Goal: Communication & Community: Answer question/provide support

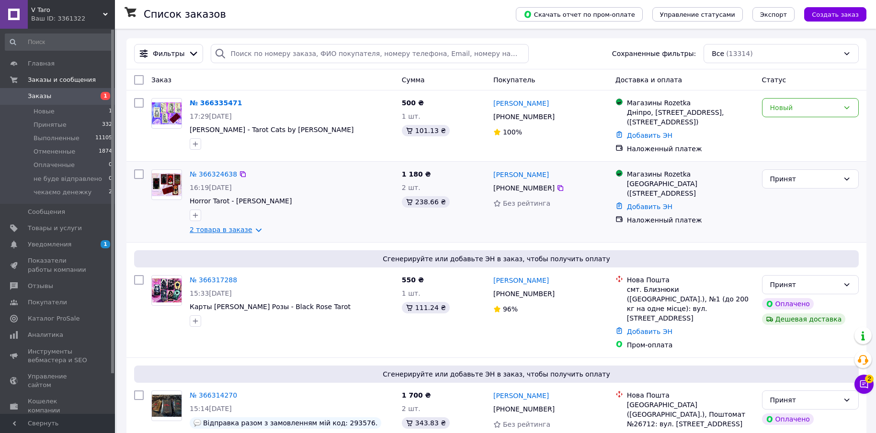
click at [229, 226] on link "2 товара в заказе" at bounding box center [221, 230] width 63 height 8
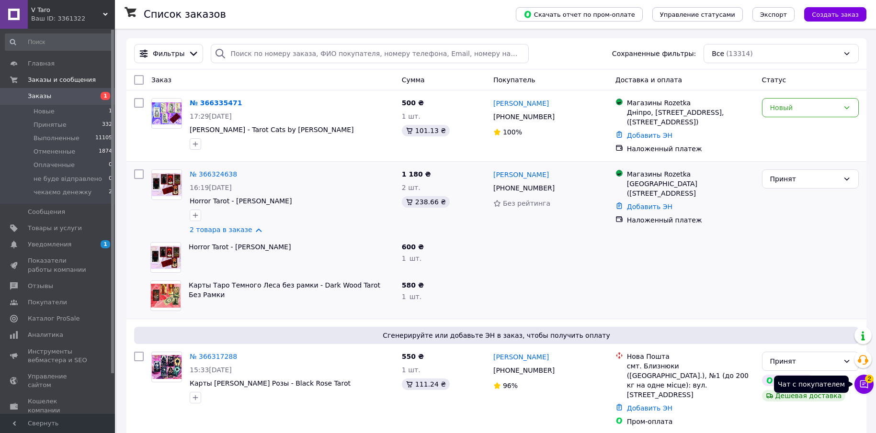
click at [866, 388] on icon at bounding box center [864, 385] width 10 height 10
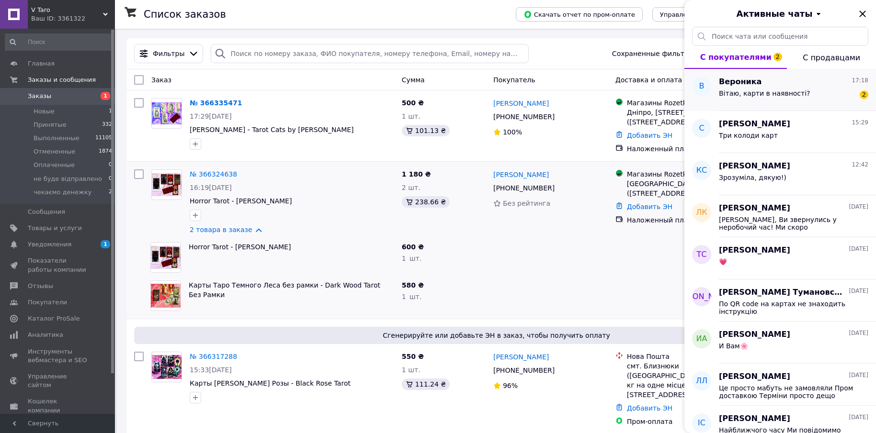
click at [728, 91] on span "Вітаю, карти в наявності?" at bounding box center [764, 94] width 91 height 8
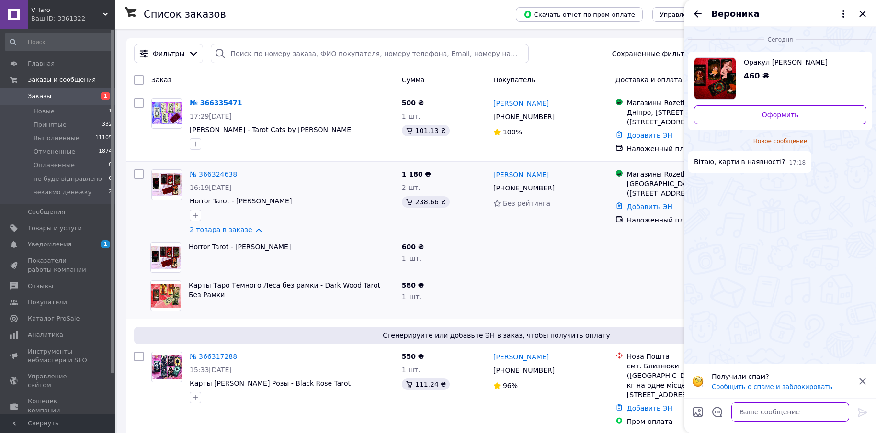
click at [775, 417] on textarea at bounding box center [790, 412] width 118 height 19
type textarea "Вітаю! так звичайно в наявності є"
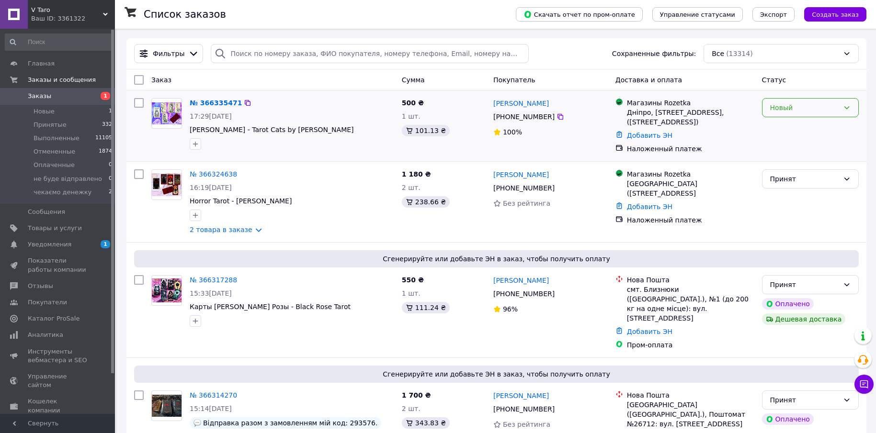
click at [812, 102] on div "Новый" at bounding box center [810, 107] width 97 height 19
click at [803, 120] on li "Принят" at bounding box center [810, 128] width 96 height 17
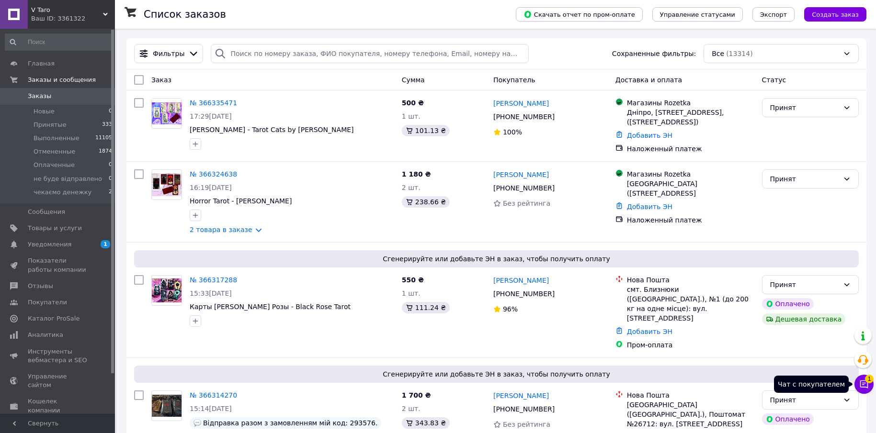
click at [867, 382] on button "Чат с покупателем 1" at bounding box center [863, 384] width 19 height 19
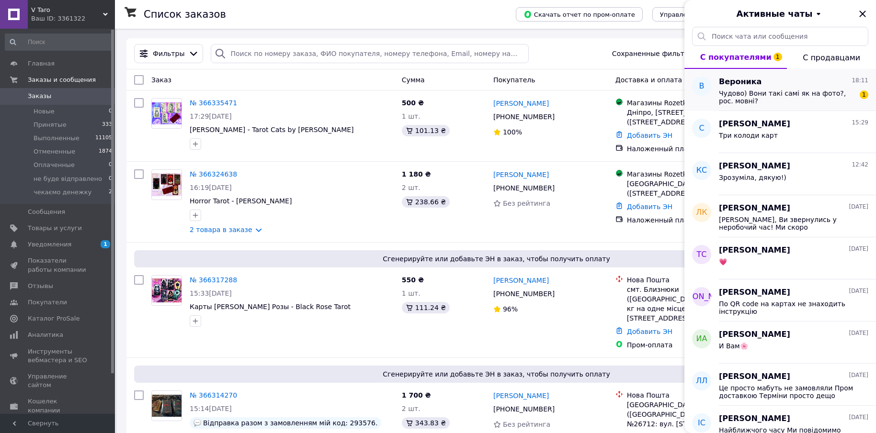
click at [753, 100] on span "Чудово) Вони такі самі як на фото?, рос. мовні?" at bounding box center [787, 97] width 136 height 15
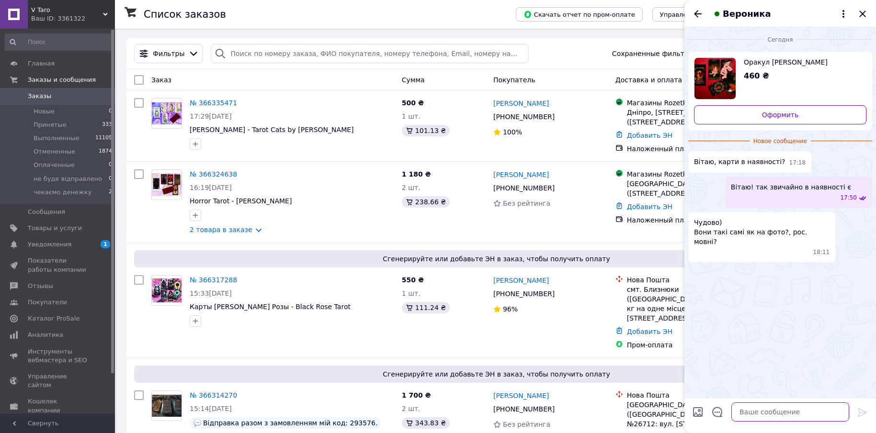
click at [757, 417] on textarea at bounding box center [790, 412] width 118 height 19
type textarea "звичайно, опис, фото - уся ынформацыя актуальна"
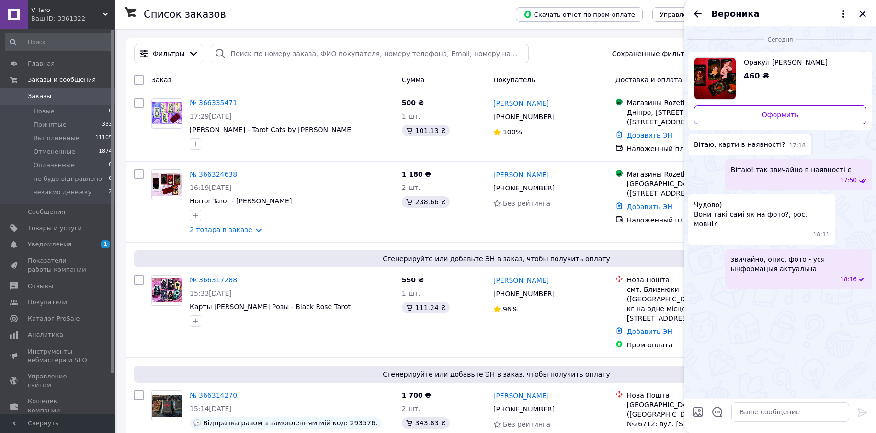
click at [867, 13] on icon "Закрыть" at bounding box center [862, 13] width 11 height 11
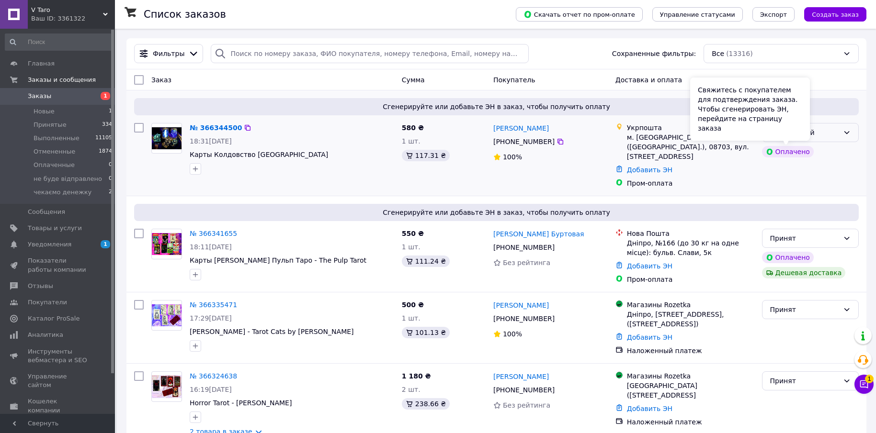
click at [824, 133] on div "Оплаченный" at bounding box center [804, 132] width 69 height 11
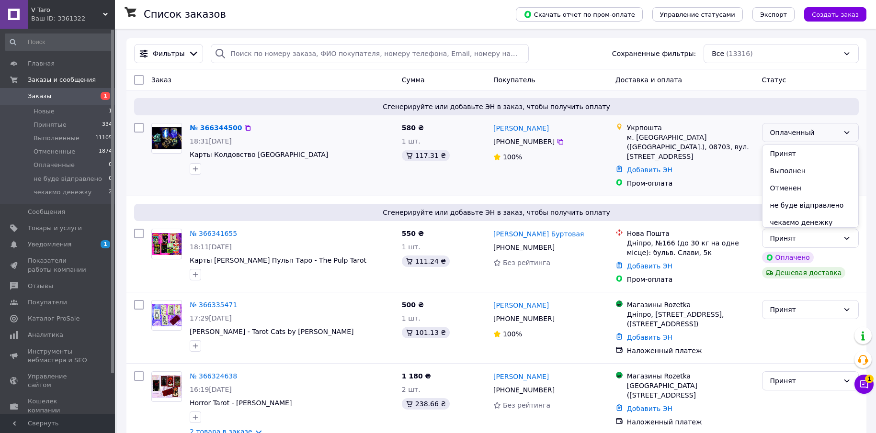
click at [799, 151] on li "Принят" at bounding box center [810, 153] width 96 height 17
click at [214, 131] on link "№ 366344500" at bounding box center [216, 128] width 52 height 8
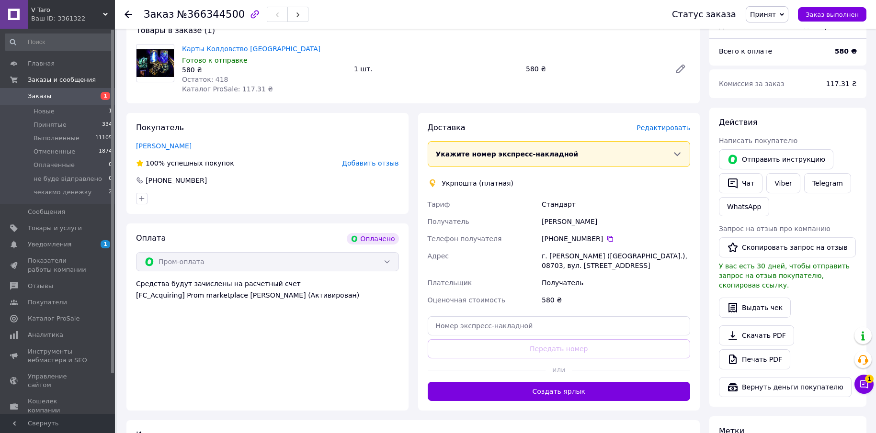
scroll to position [112, 0]
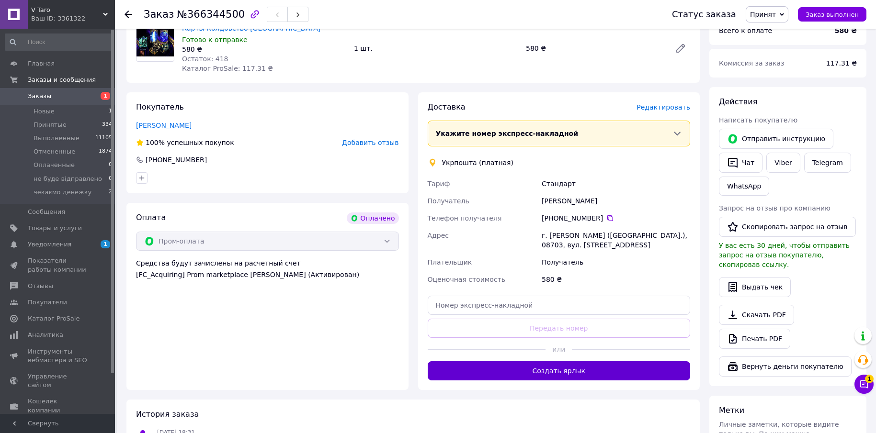
click at [569, 372] on button "Создать ярлык" at bounding box center [559, 371] width 263 height 19
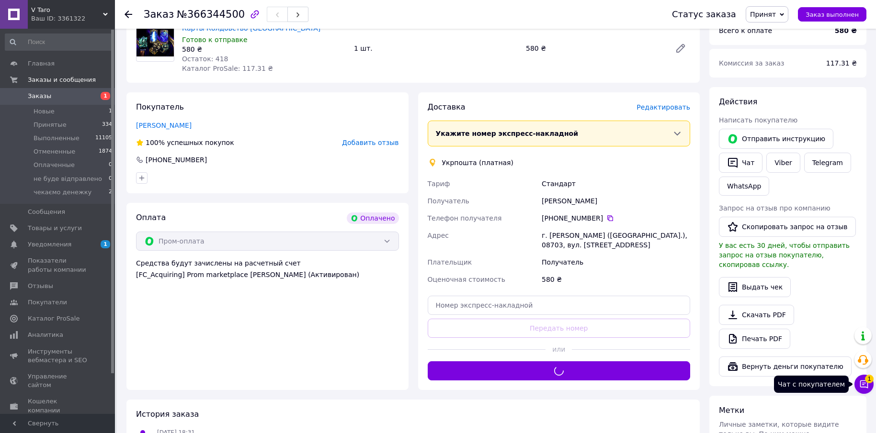
click at [871, 385] on button "Чат с покупателем 1" at bounding box center [863, 384] width 19 height 19
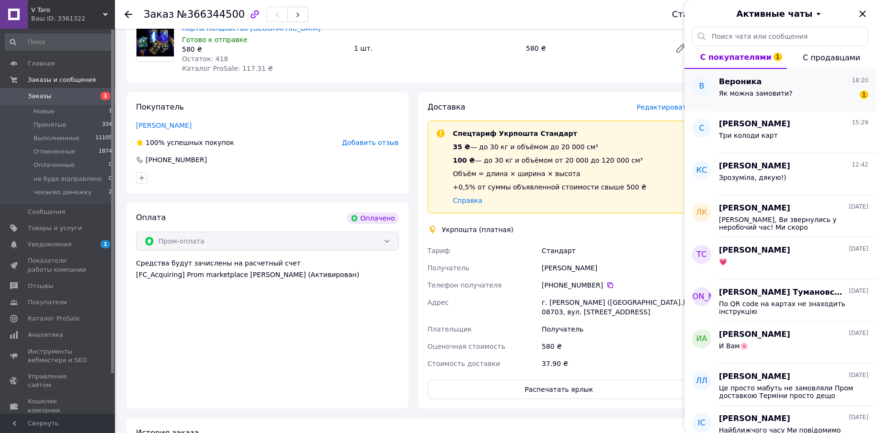
click at [789, 92] on div "Як можна замовити? 1" at bounding box center [793, 95] width 149 height 15
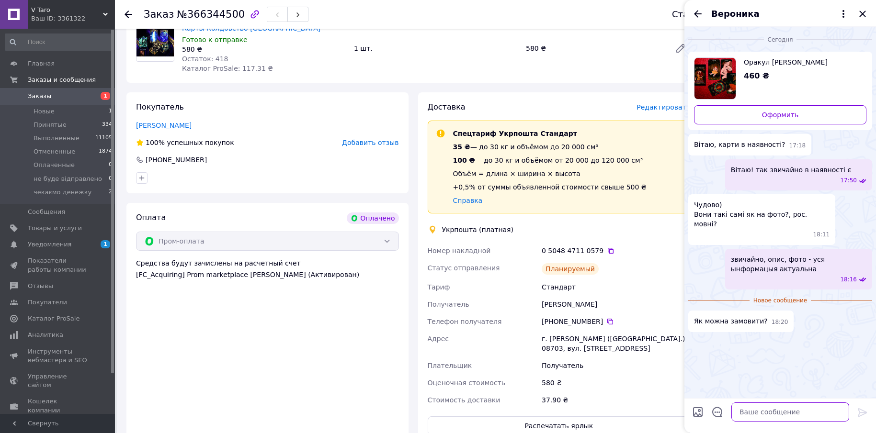
click at [764, 414] on textarea at bounding box center [790, 412] width 118 height 19
click at [834, 405] on textarea "можно тут через чат, можно черех сайт, як Вам зручно" at bounding box center [780, 407] width 137 height 29
type textarea "можно тут через чат, можно через сайт, як Вам зручно"
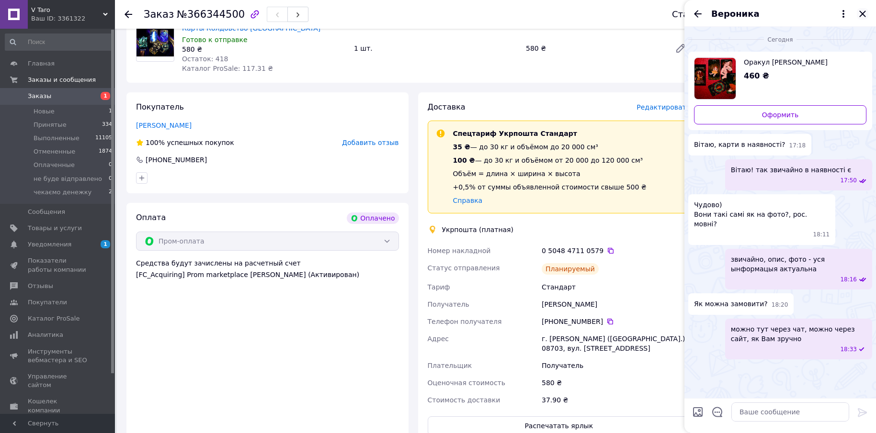
click at [863, 14] on icon "Закрыть" at bounding box center [862, 14] width 6 height 6
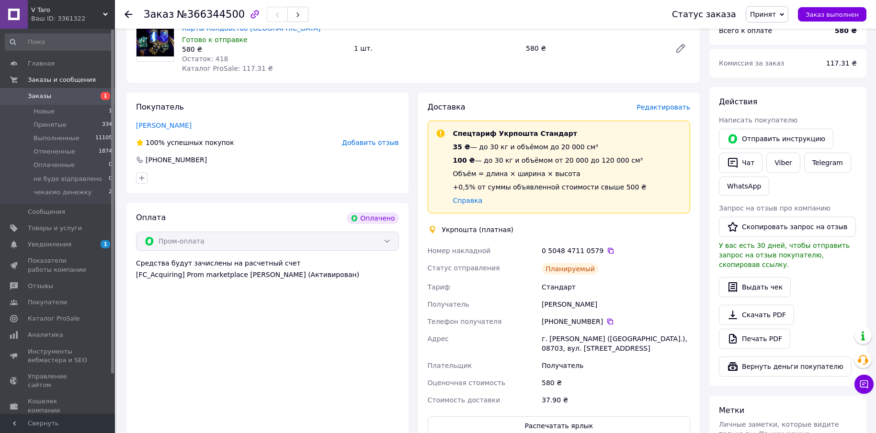
click at [77, 89] on link "Заказы 1" at bounding box center [59, 96] width 118 height 16
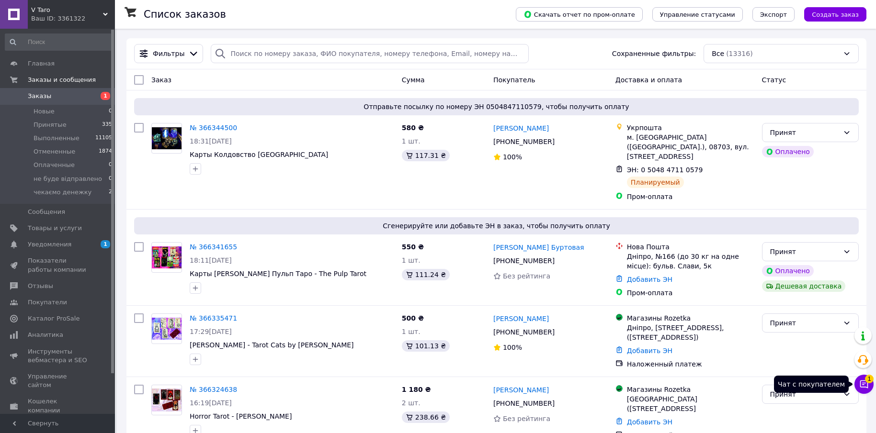
click at [867, 382] on span "1" at bounding box center [869, 379] width 9 height 9
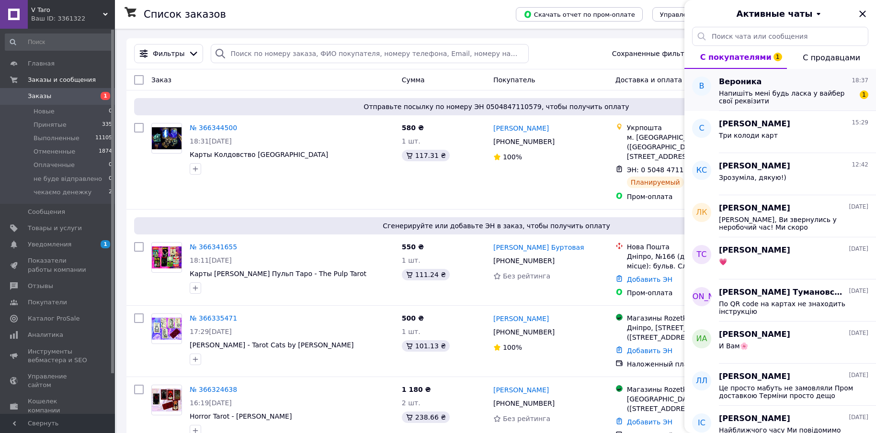
click at [783, 100] on span "Напишіть мені будь ласка у вайбер свої реквізити" at bounding box center [787, 97] width 136 height 15
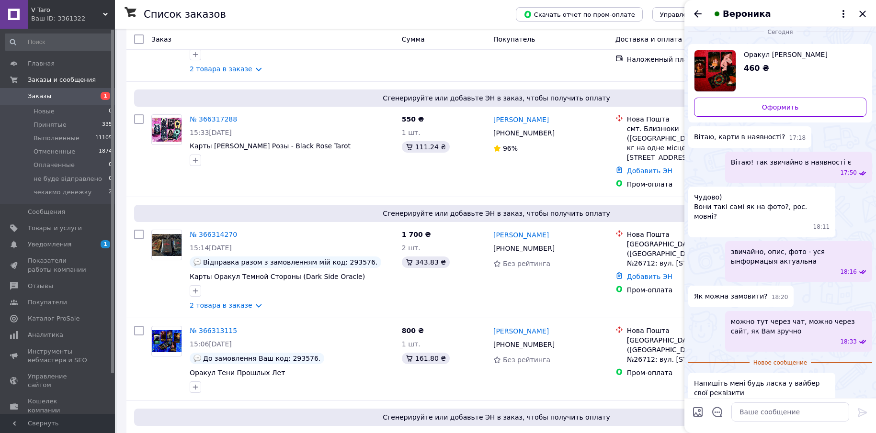
scroll to position [379, 0]
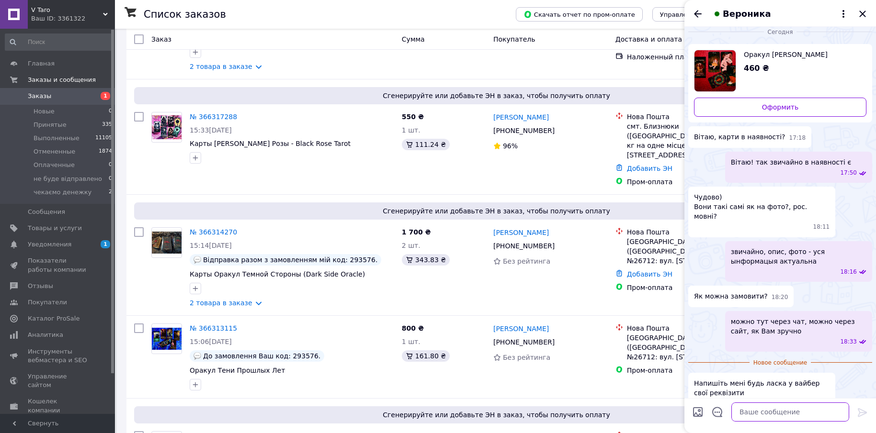
drag, startPoint x: 762, startPoint y: 410, endPoint x: 660, endPoint y: 403, distance: 101.8
click at [762, 410] on textarea at bounding box center [790, 412] width 118 height 19
type textarea "напишіть будь ласка дані для відправлення, я надішлю реквізити для оплати"
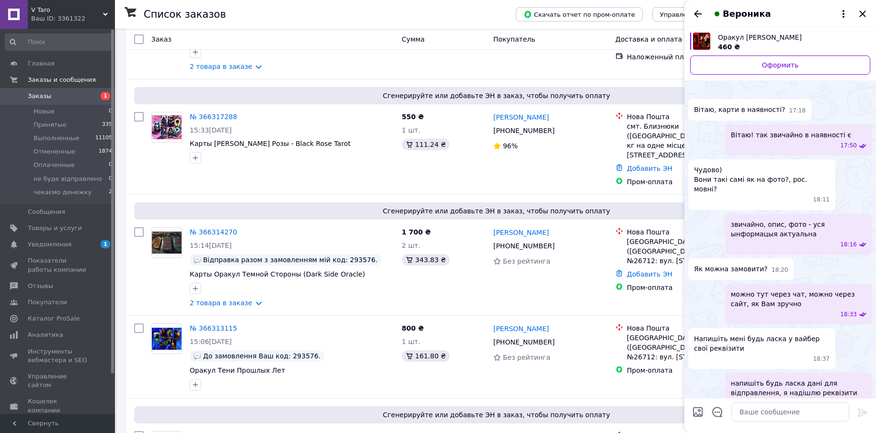
click at [74, 95] on span "Заказы" at bounding box center [58, 96] width 61 height 9
click at [861, 14] on icon "Закрыть" at bounding box center [862, 13] width 11 height 11
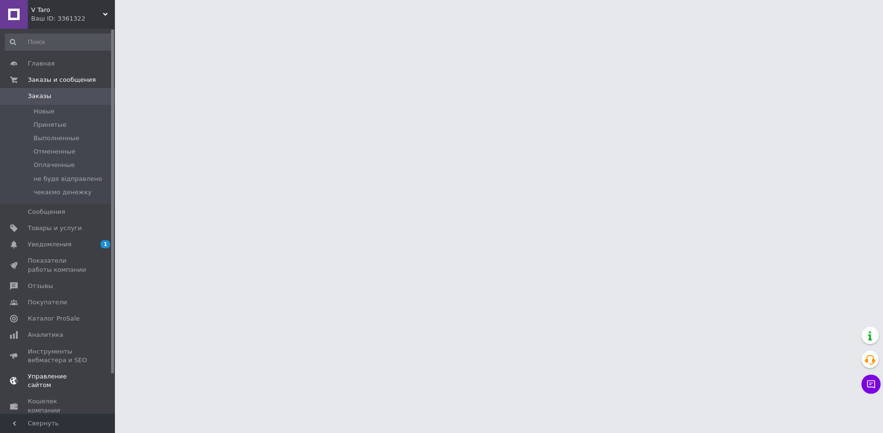
click at [77, 242] on span "Уведомления" at bounding box center [58, 244] width 61 height 9
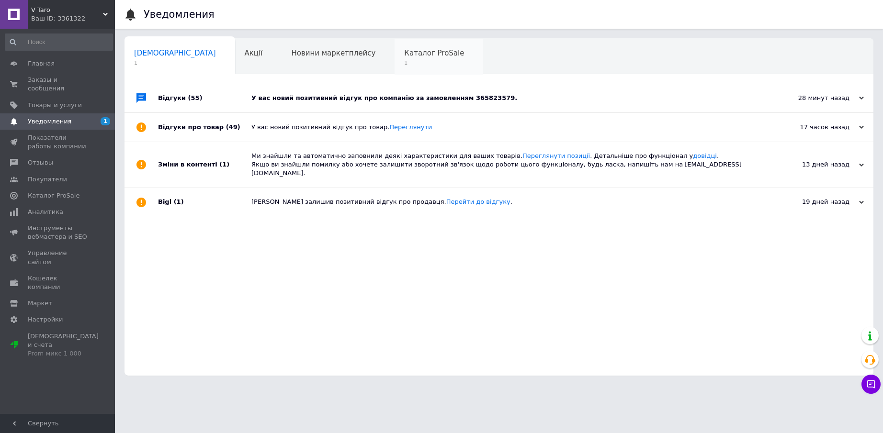
click at [404, 60] on span "1" at bounding box center [434, 62] width 60 height 7
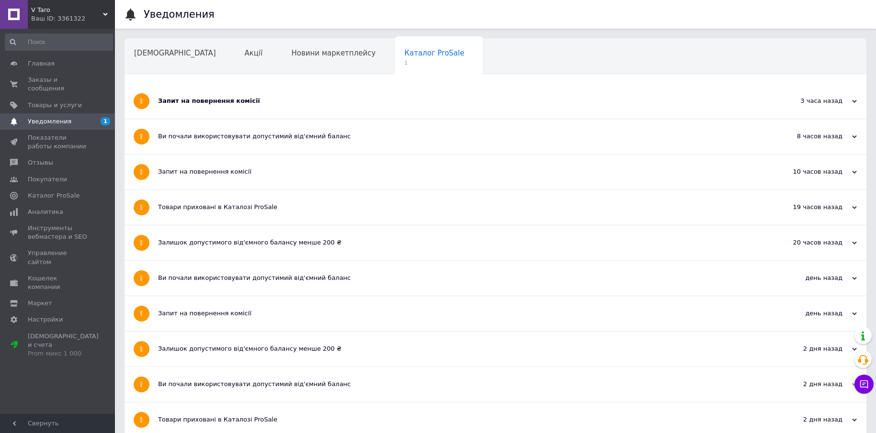
click at [215, 102] on div "Запит на повернення комісії" at bounding box center [459, 101] width 603 height 9
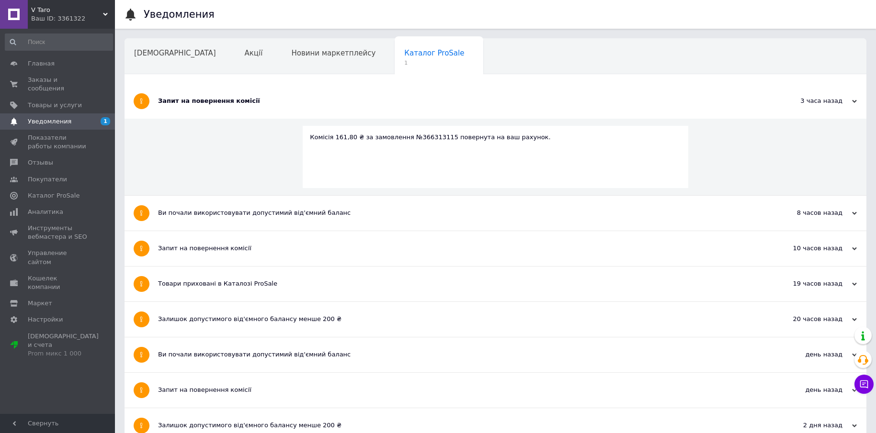
click at [419, 134] on div "Комісія 161,80 ₴ за замовлення №366313115 повернута на ваш рахунок." at bounding box center [495, 137] width 371 height 9
copy div "366313115"
click at [46, 63] on span "Главная" at bounding box center [41, 63] width 27 height 9
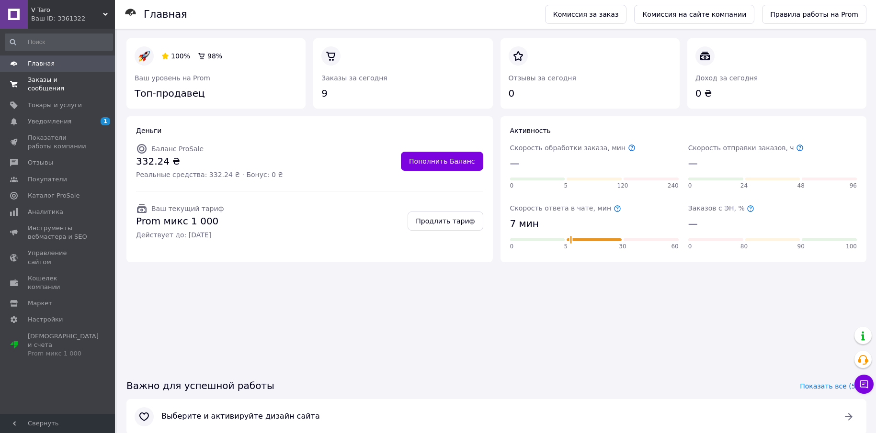
click at [58, 79] on span "Заказы и сообщения" at bounding box center [58, 84] width 61 height 17
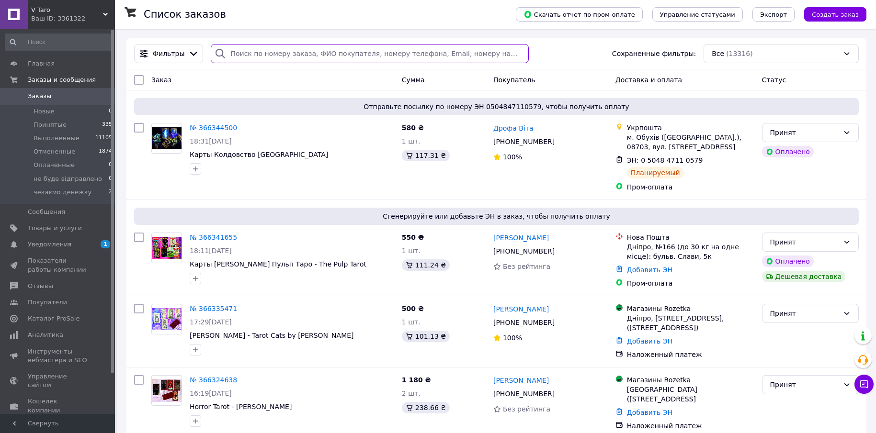
paste input "366313115"
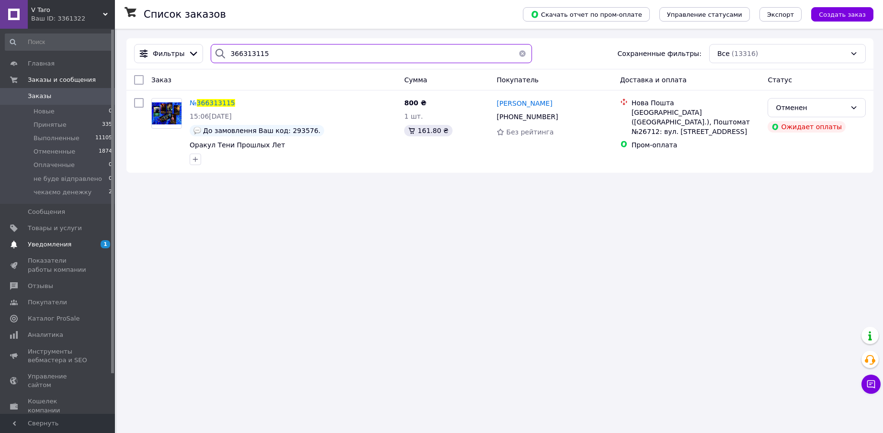
type input "366313115"
click at [64, 240] on span "Уведомления" at bounding box center [50, 244] width 44 height 9
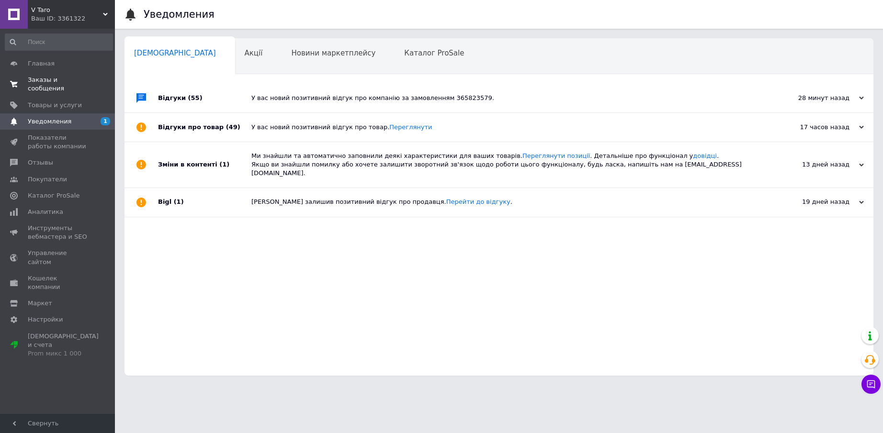
click at [43, 77] on span "Заказы и сообщения" at bounding box center [58, 84] width 61 height 17
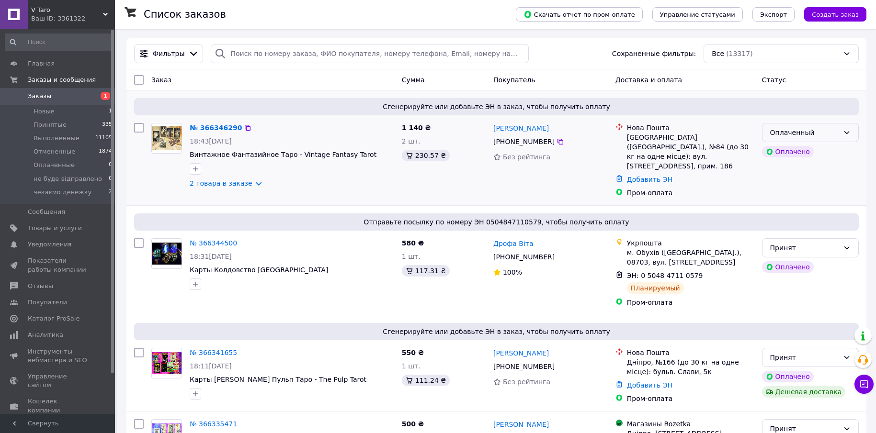
click at [836, 136] on div "Оплаченный" at bounding box center [804, 132] width 69 height 11
click at [801, 152] on li "Принят" at bounding box center [810, 153] width 96 height 17
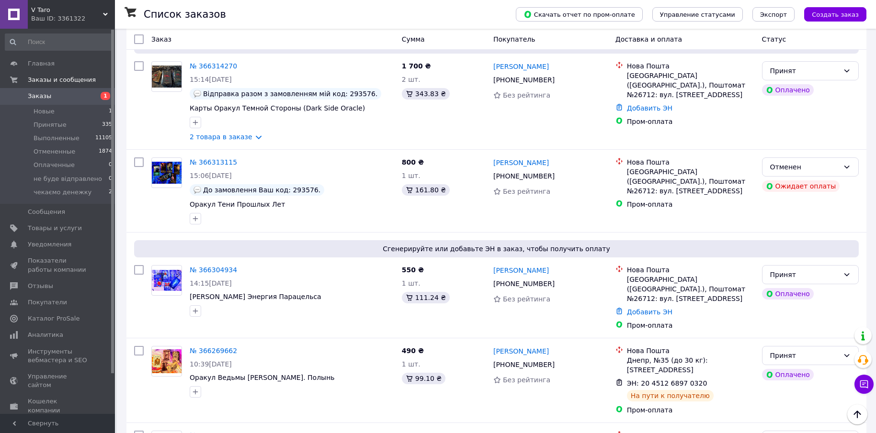
scroll to position [671, 0]
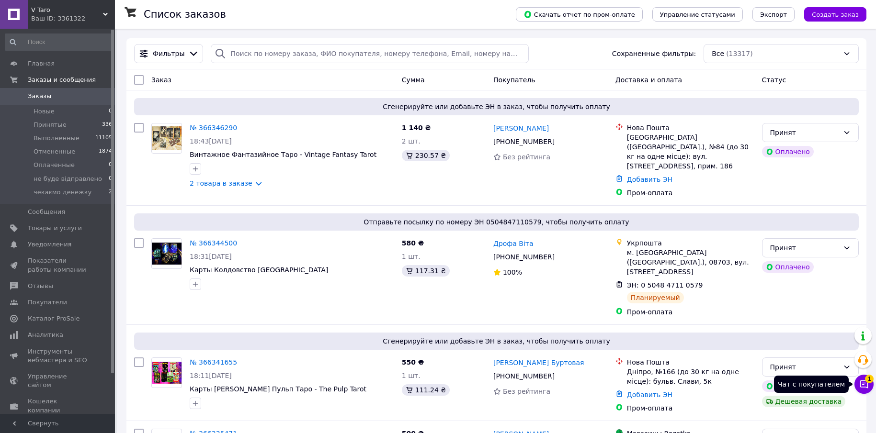
click at [865, 383] on icon at bounding box center [864, 385] width 8 height 8
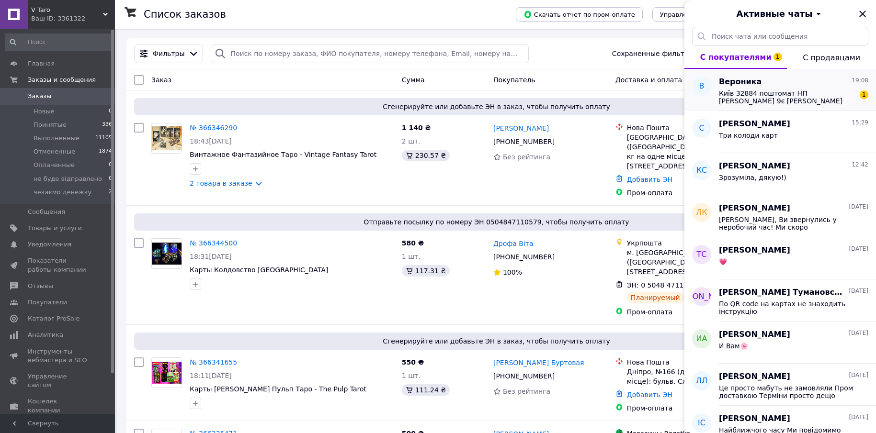
click at [774, 97] on span "Київ 32884 поштомат НП Глушкова 9є Даньків Вероніка Олександрівна 0674979910" at bounding box center [787, 97] width 136 height 15
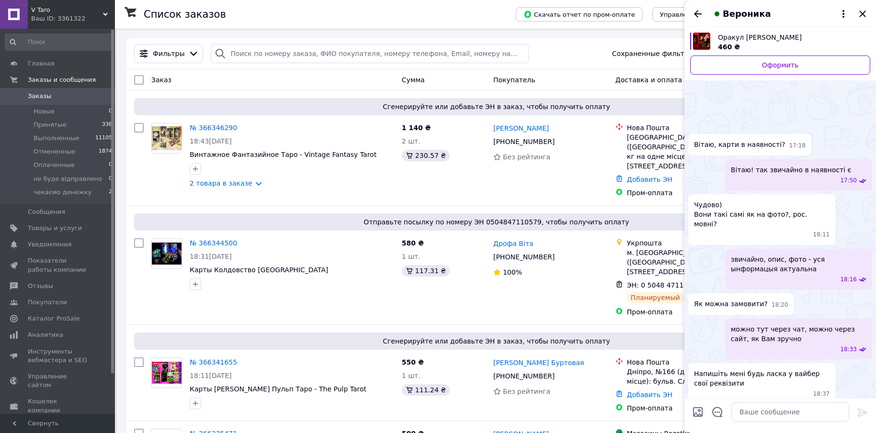
scroll to position [106, 0]
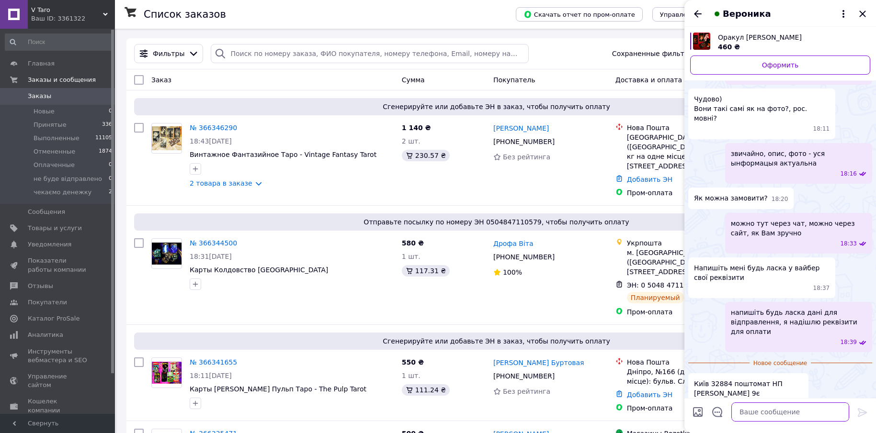
click at [769, 415] on textarea at bounding box center [790, 412] width 118 height 19
type textarea "дякую, надаю реквызии для оплати:"
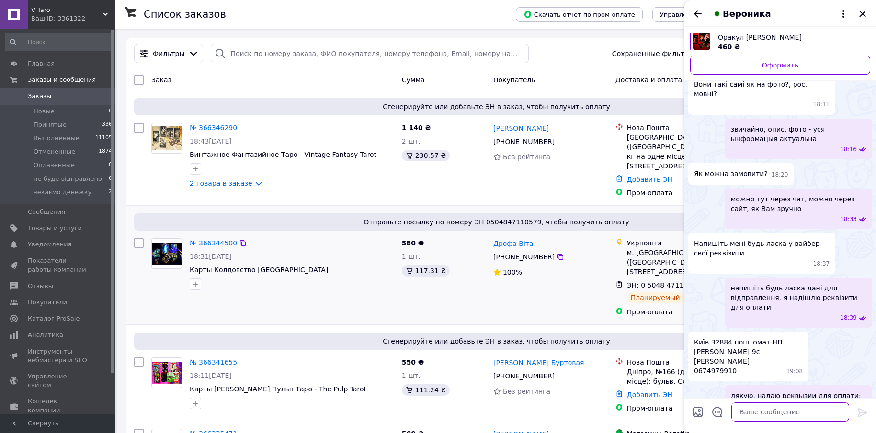
scroll to position [99, 0]
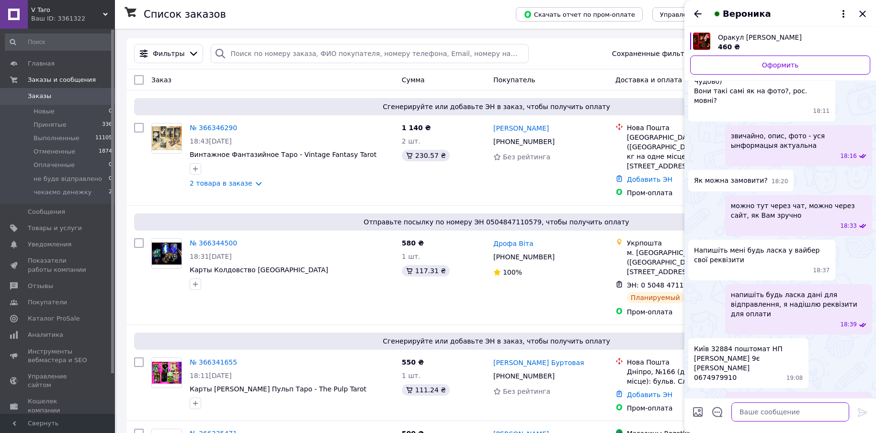
paste textarea "ФОП Тимофєєва Інна Олександрівна IBAN UA763220010000026009350064725 ЄДРПОУ 1831…"
type textarea "ФОП Тимофєєва Інна Олександрівна IBAN UA763220010000026009350064725 ЄДРПОУ 1831…"
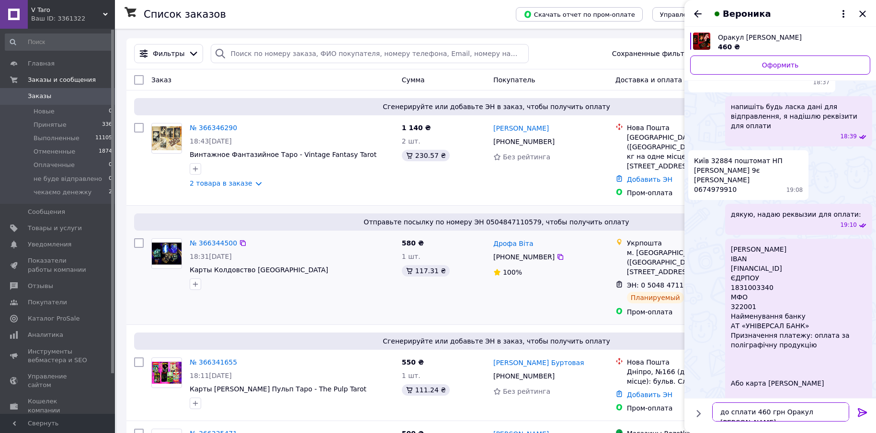
type textarea "до сплати 460 грн Оракул Ліс Кохання"
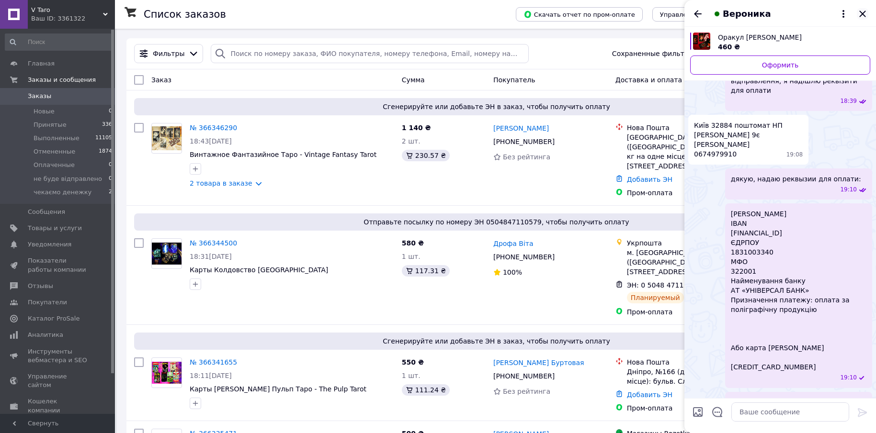
click at [866, 13] on icon "Закрыть" at bounding box center [862, 13] width 11 height 11
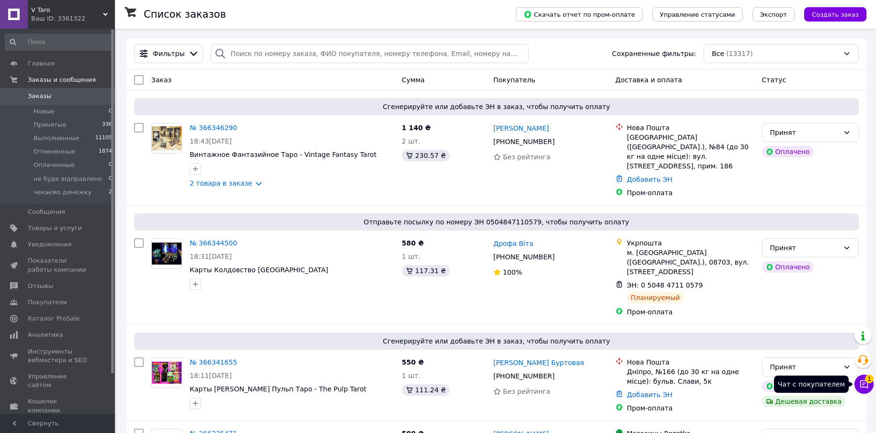
click at [862, 388] on icon at bounding box center [864, 385] width 10 height 10
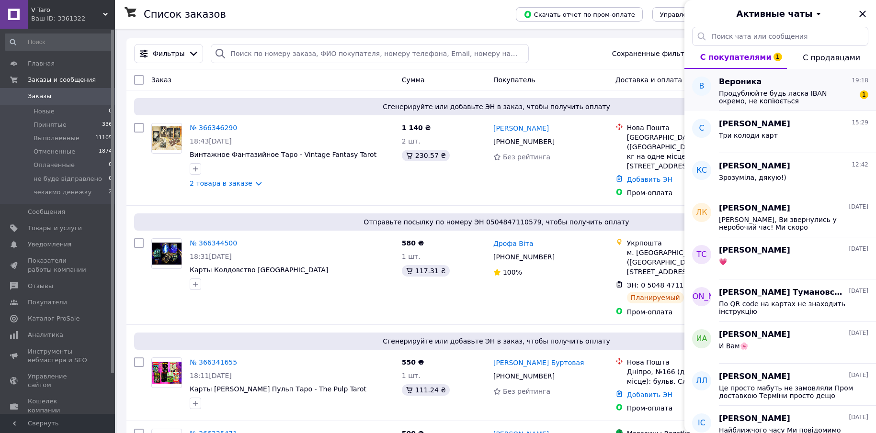
click at [743, 94] on span "Продублюйте будь ласка IBAN окремо, не копіюється" at bounding box center [787, 97] width 136 height 15
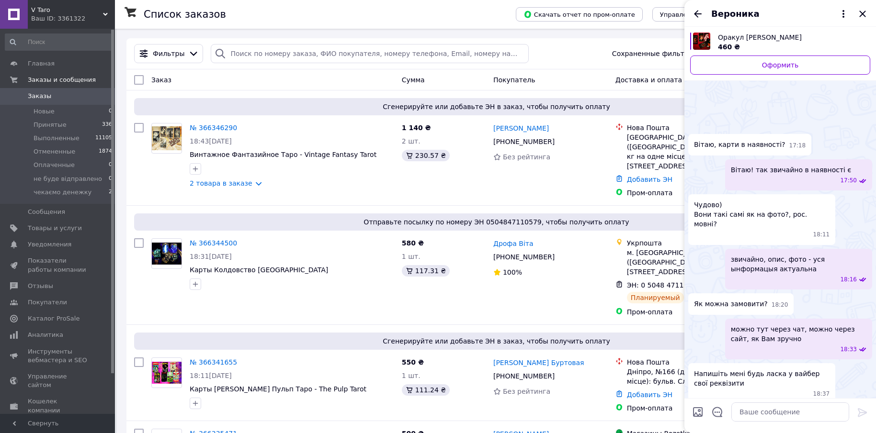
scroll to position [409, 0]
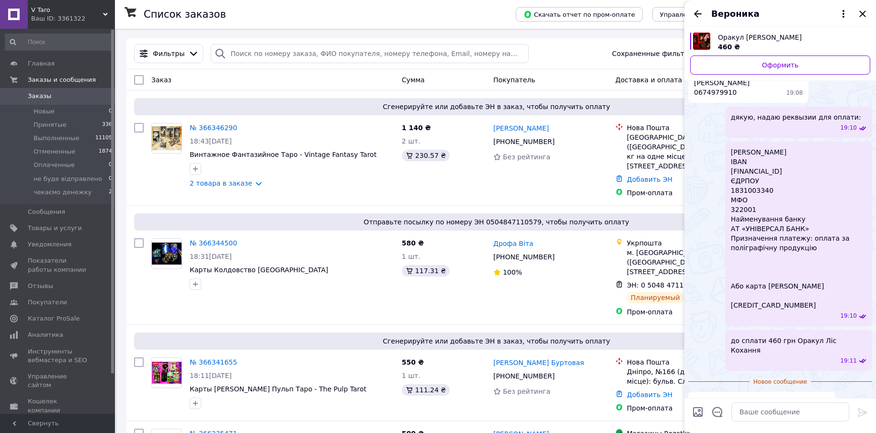
drag, startPoint x: 841, startPoint y: 144, endPoint x: 731, endPoint y: 143, distance: 110.2
click at [731, 148] on span "ФОП Тимофєєва Інна Олександрівна IBAN UA763220010000026009350064725 ЄДРПОУ 1831…" at bounding box center [799, 229] width 136 height 163
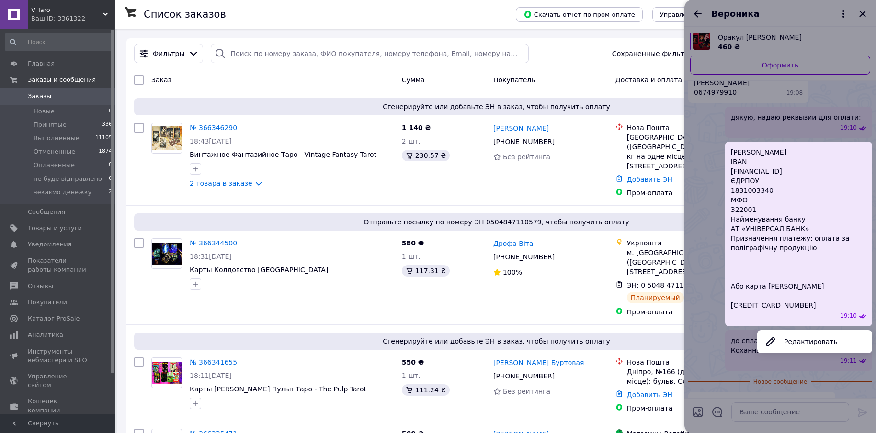
copy span "UA763220010000026009350064725"
click at [762, 412] on div at bounding box center [780, 216] width 192 height 433
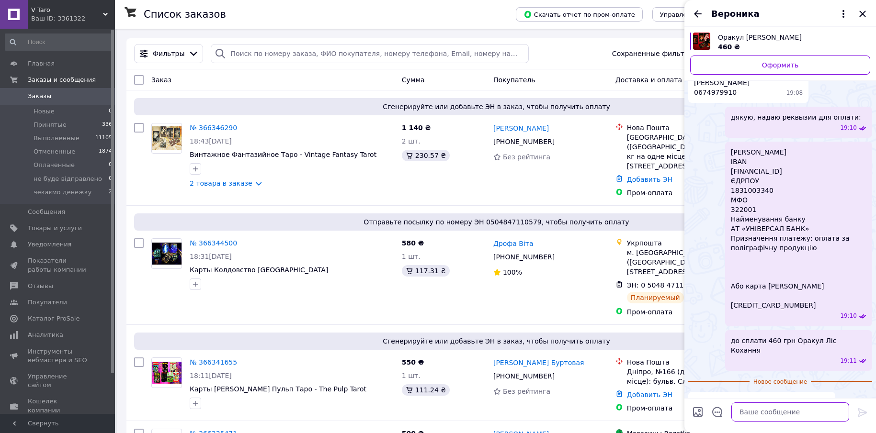
paste textarea "UA763220010000026009350064725"
type textarea "UA763220010000026009350064725"
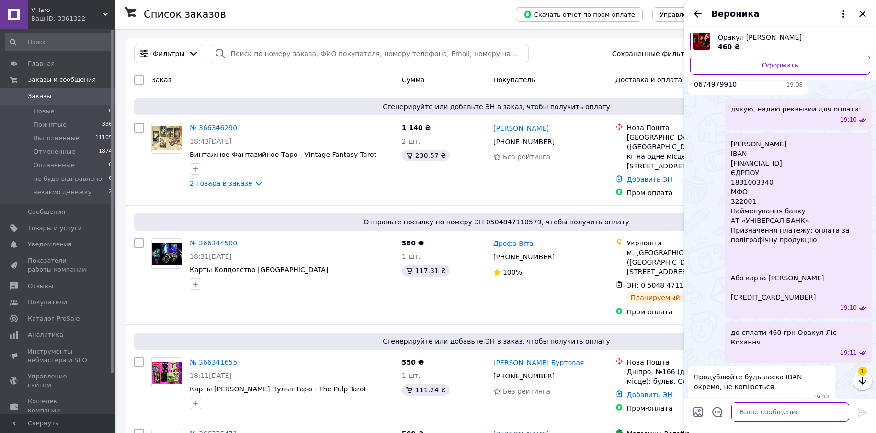
scroll to position [481, 0]
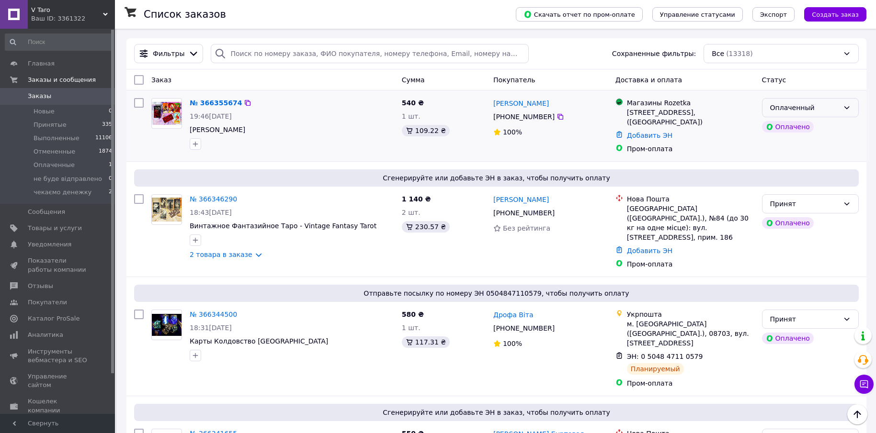
click at [836, 107] on div "Оплаченный" at bounding box center [804, 107] width 69 height 11
click at [784, 126] on li "Принят" at bounding box center [810, 128] width 96 height 17
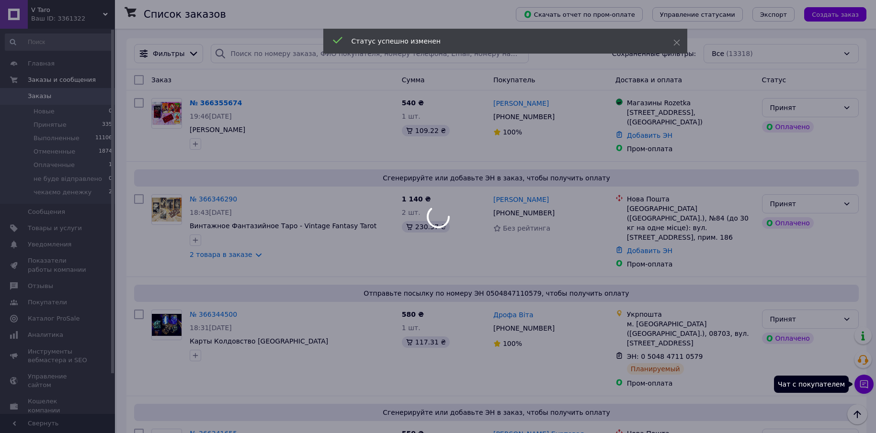
click at [863, 385] on div at bounding box center [438, 216] width 876 height 433
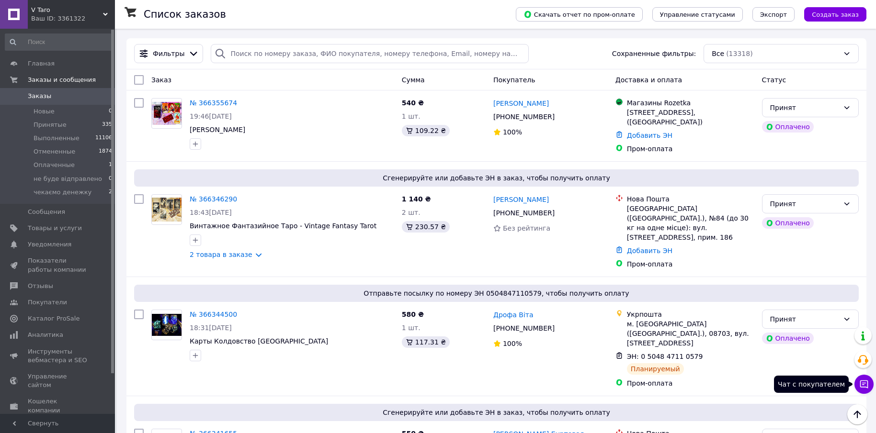
click at [862, 384] on icon at bounding box center [864, 385] width 10 height 10
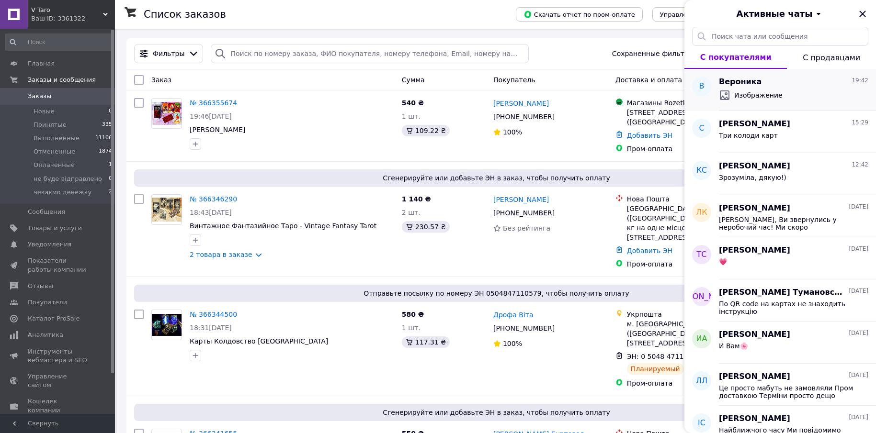
click at [751, 85] on span "Вероника" at bounding box center [740, 82] width 43 height 11
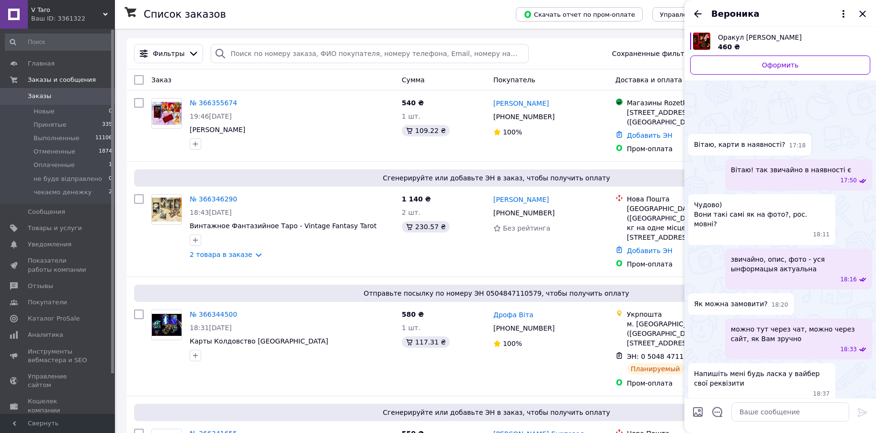
scroll to position [505, 0]
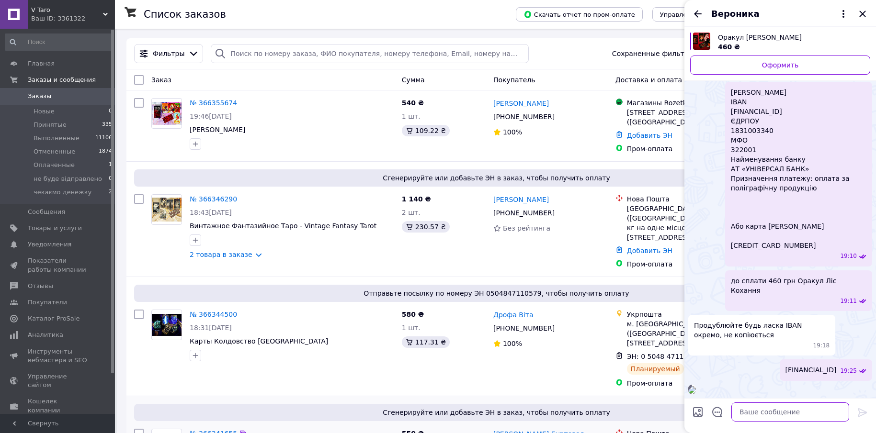
drag, startPoint x: 760, startPoint y: 413, endPoint x: 647, endPoint y: 388, distance: 115.6
click at [759, 413] on textarea at bounding box center [790, 412] width 118 height 19
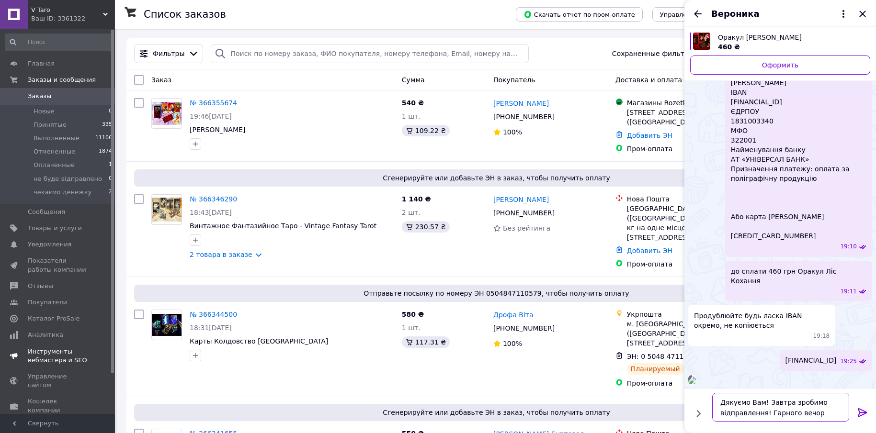
type textarea "Дякуємо Вам! Завтра зробимо відправлення! Гарного вечора"
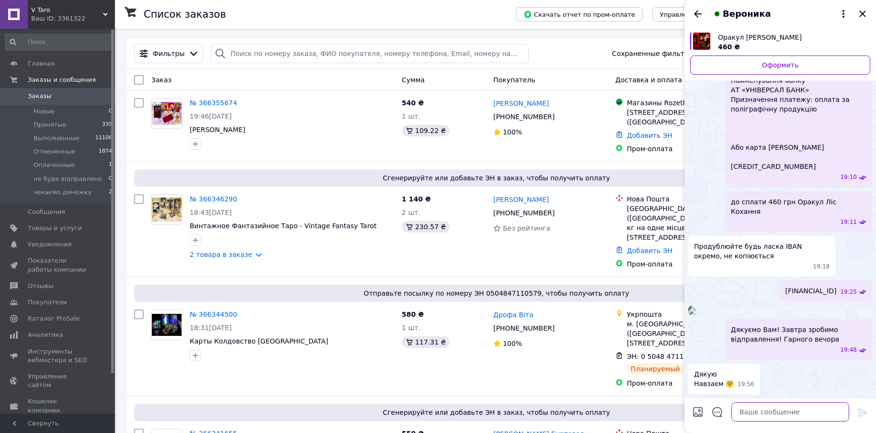
scroll to position [619, 0]
type textarea "Дякую=)"
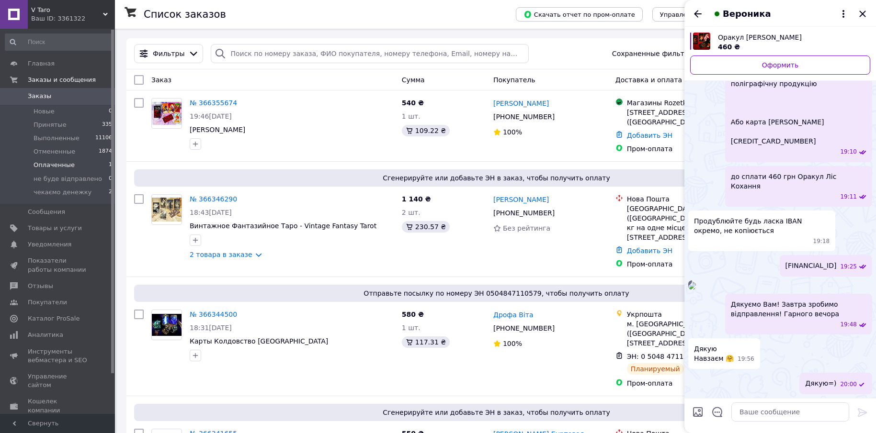
click at [64, 162] on span "Оплаченные" at bounding box center [54, 165] width 41 height 9
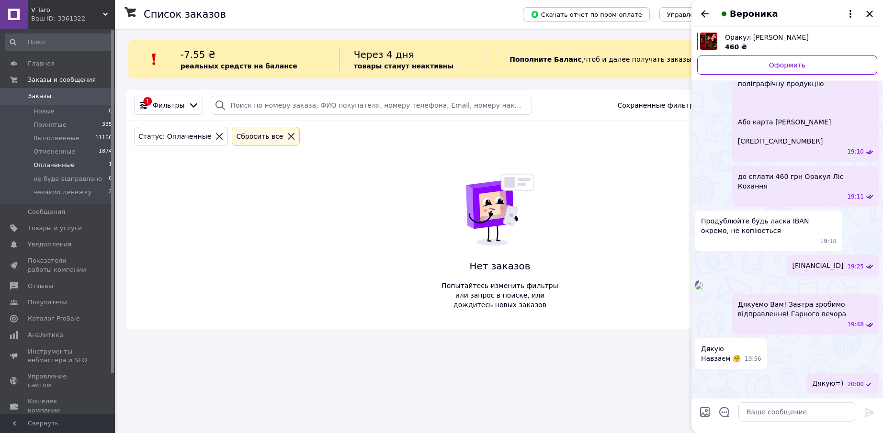
click at [871, 13] on icon "Закрыть" at bounding box center [869, 14] width 6 height 6
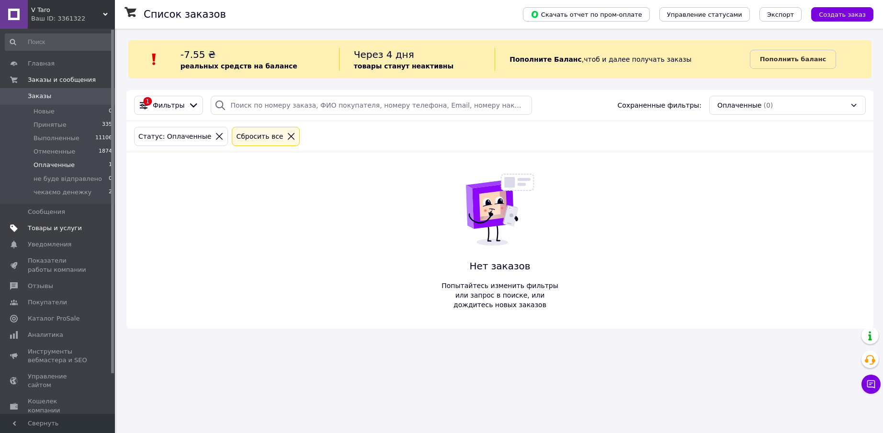
click at [45, 231] on span "Товары и услуги" at bounding box center [55, 228] width 54 height 9
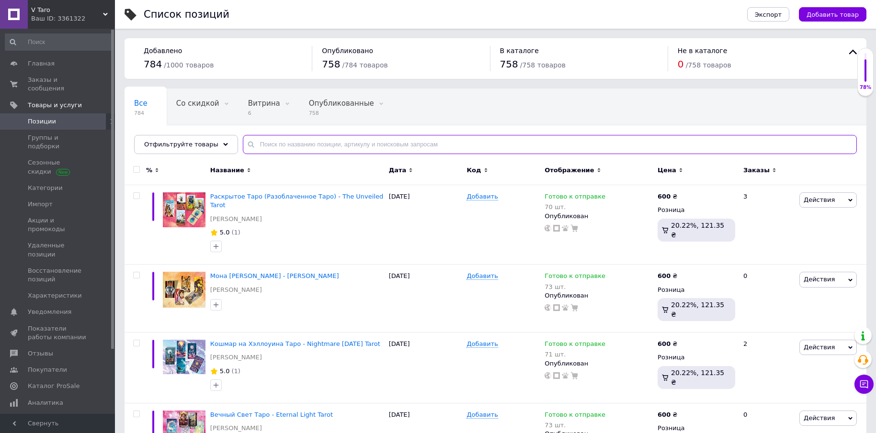
click at [278, 144] on input "text" at bounding box center [550, 144] width 614 height 19
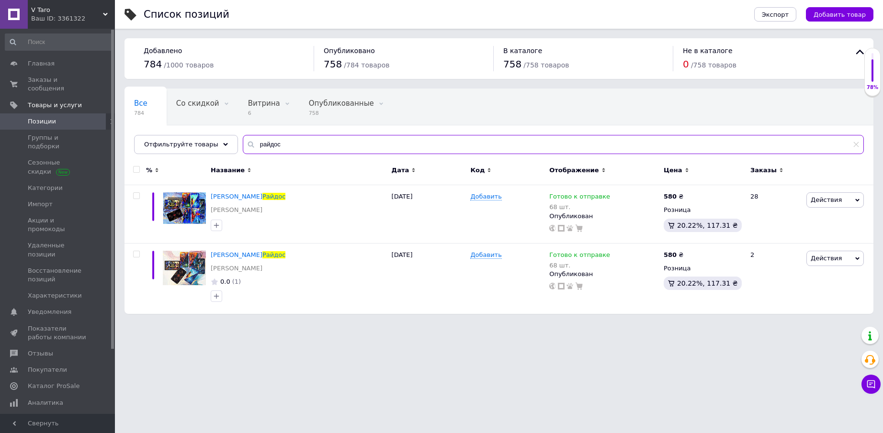
type input "райдос"
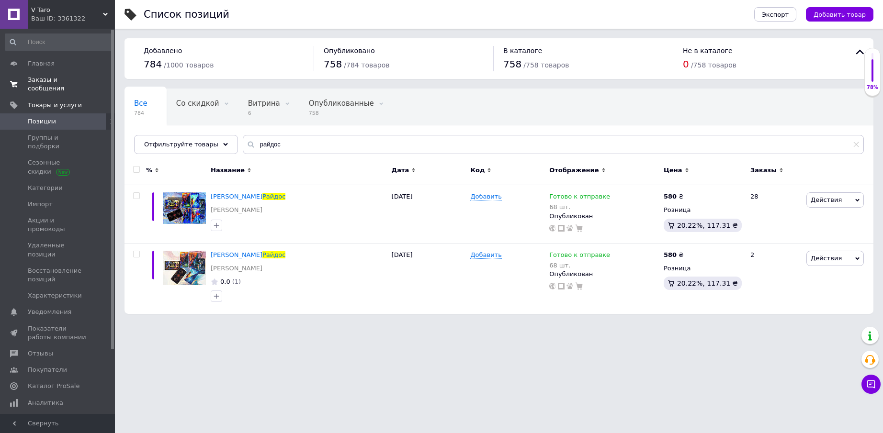
click at [34, 77] on span "Заказы и сообщения" at bounding box center [58, 84] width 61 height 17
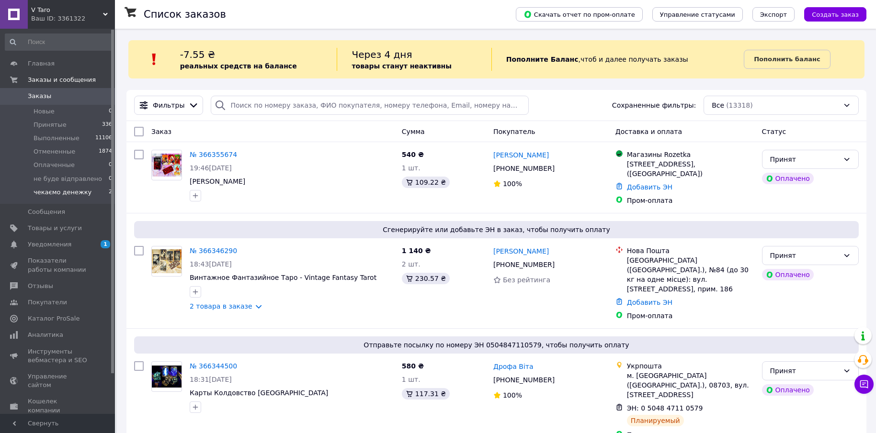
click at [76, 191] on span "чекаємо денежку" at bounding box center [63, 192] width 58 height 9
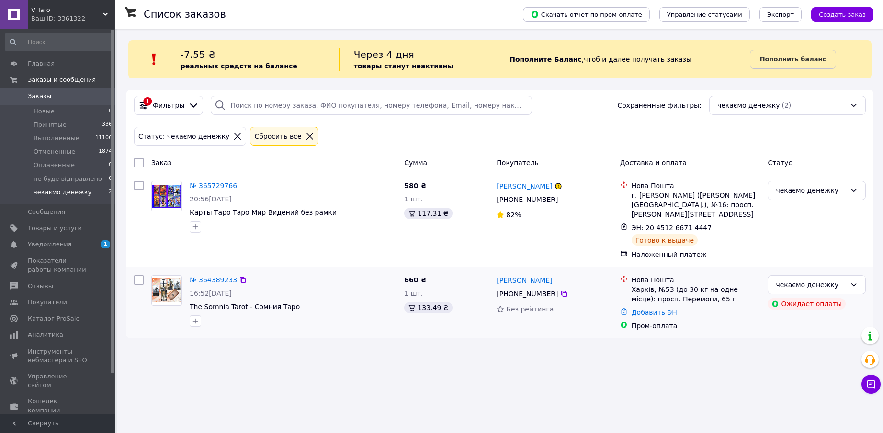
click at [214, 276] on link "№ 364389233" at bounding box center [213, 280] width 47 height 8
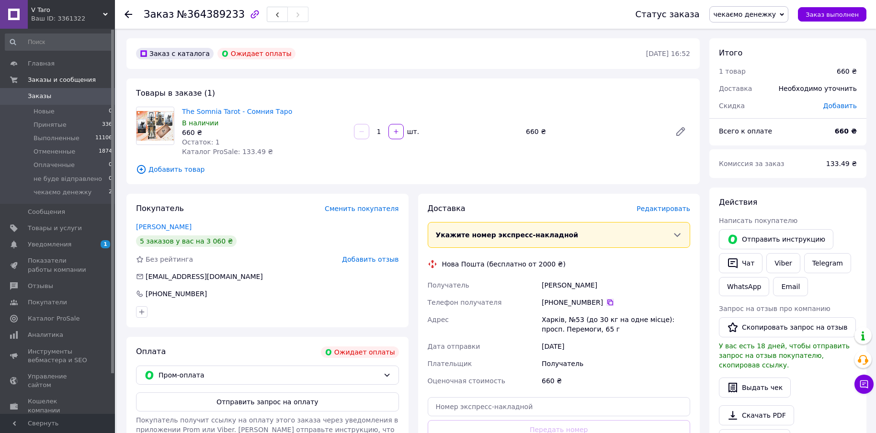
click at [607, 301] on icon at bounding box center [610, 303] width 6 height 6
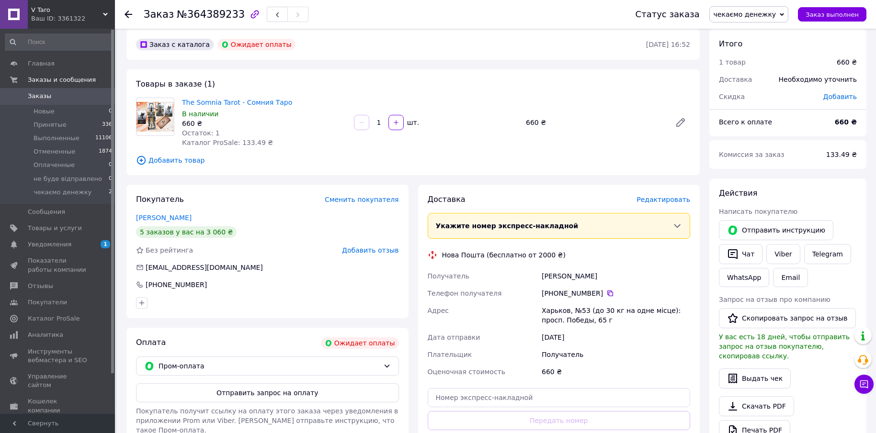
scroll to position [112, 0]
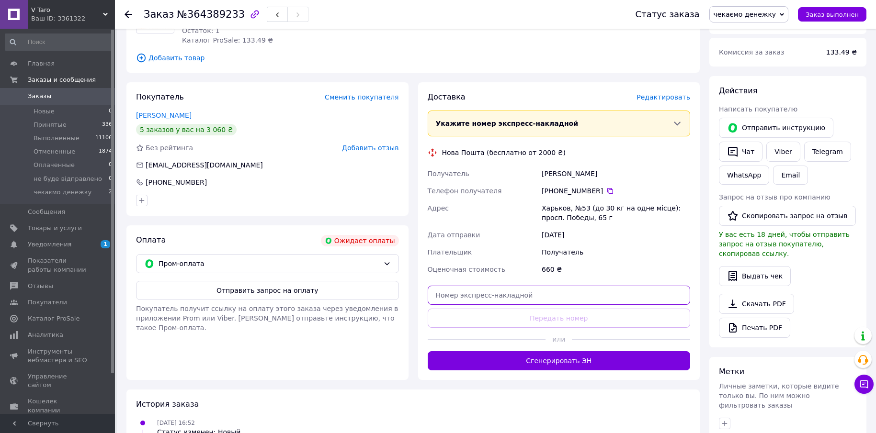
paste input "20451262933362"
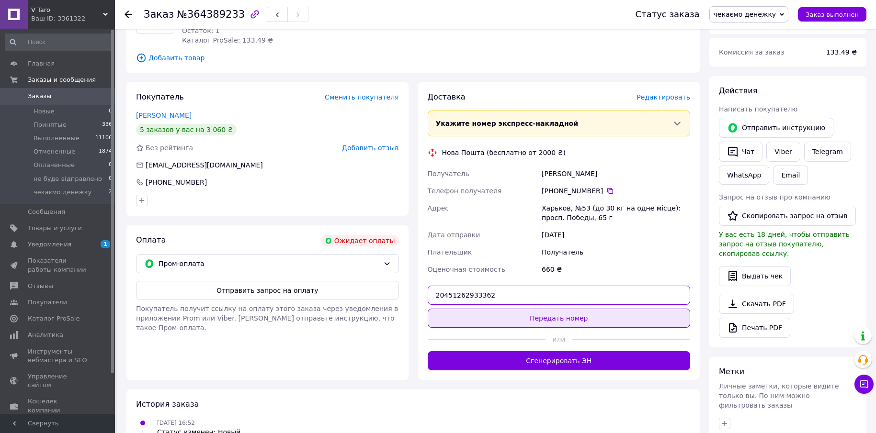
type input "20451262933362"
click at [535, 319] on button "Передать номер" at bounding box center [559, 318] width 263 height 19
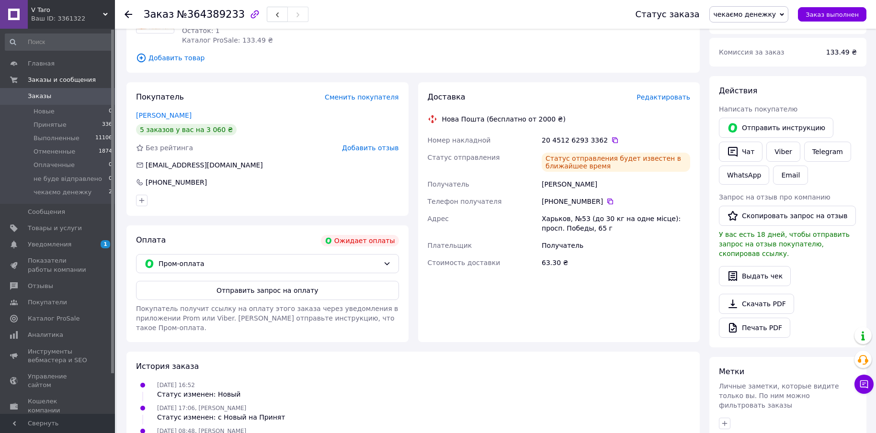
click at [42, 97] on span "Заказы" at bounding box center [39, 96] width 23 height 9
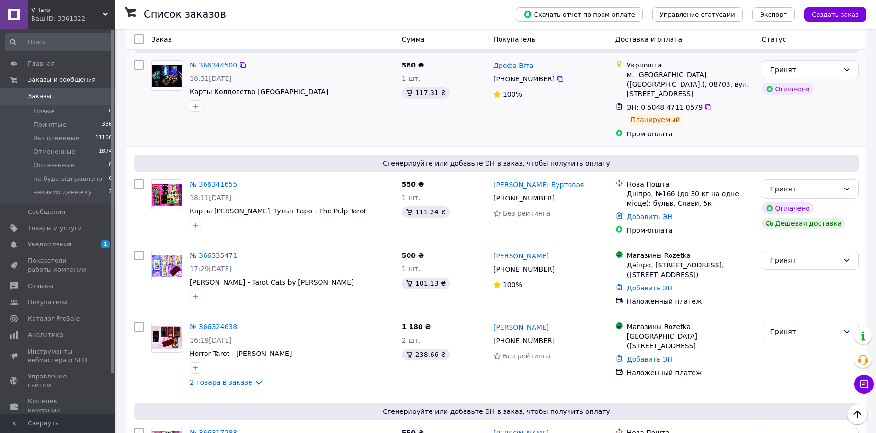
scroll to position [335, 0]
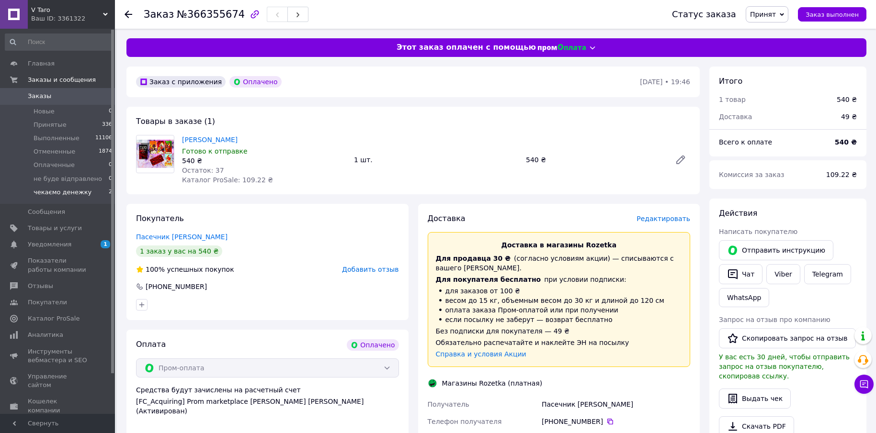
click at [59, 192] on span "чекаємо денежку" at bounding box center [63, 192] width 58 height 9
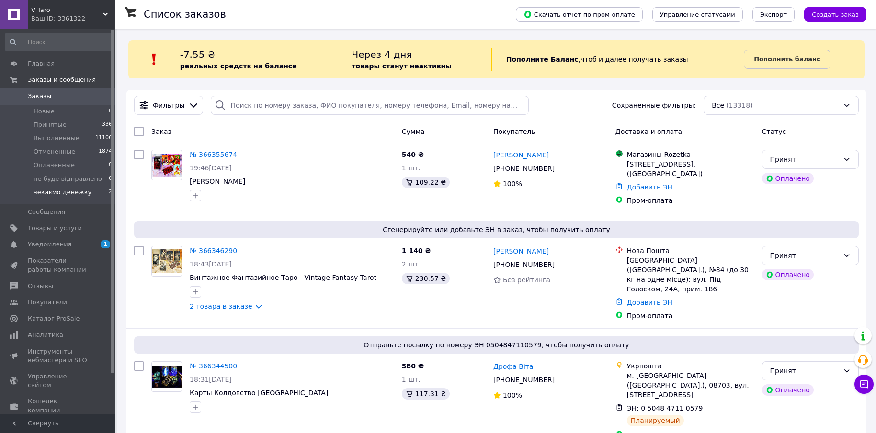
click at [71, 186] on li "чекаємо денежку 2" at bounding box center [59, 195] width 118 height 18
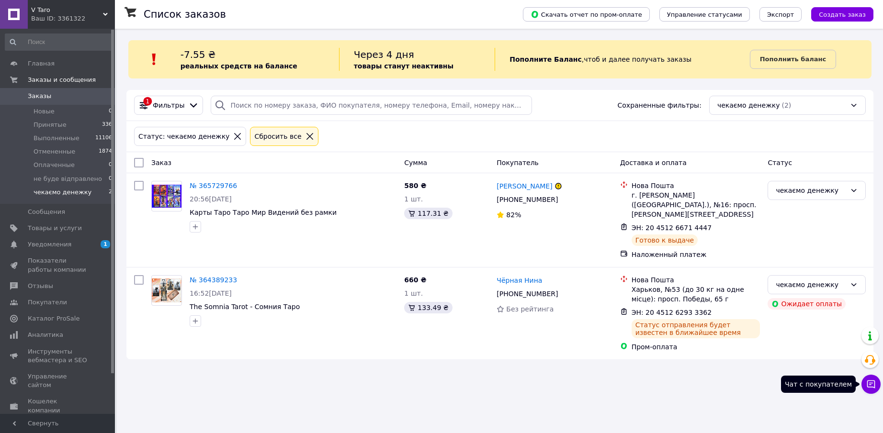
click at [869, 382] on icon at bounding box center [871, 385] width 10 height 10
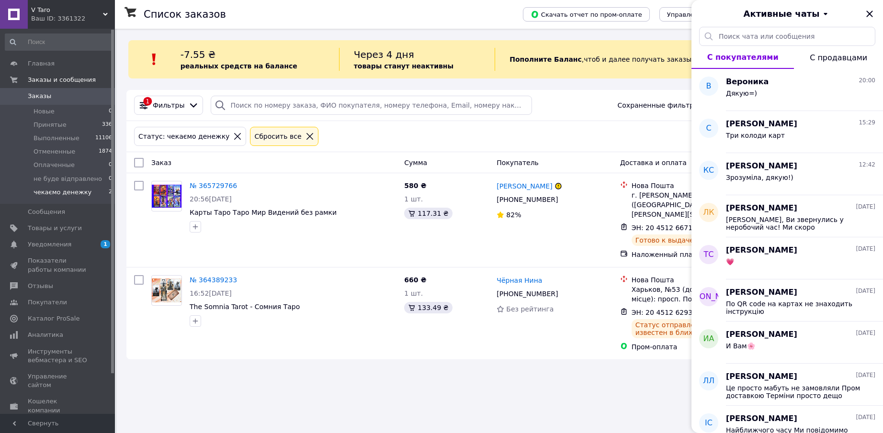
click at [810, 15] on span "Активные чаты" at bounding box center [782, 14] width 76 height 12
click at [771, 74] on button "Заблокированные" at bounding box center [787, 75] width 115 height 19
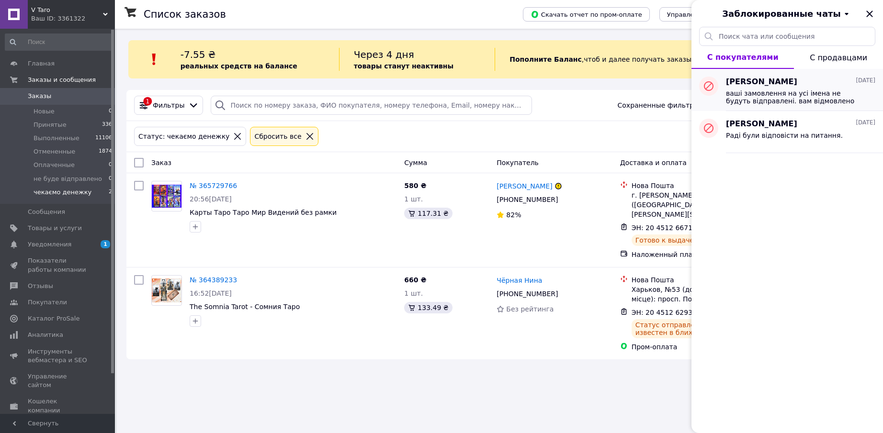
click at [763, 86] on span "[PERSON_NAME]" at bounding box center [761, 82] width 71 height 11
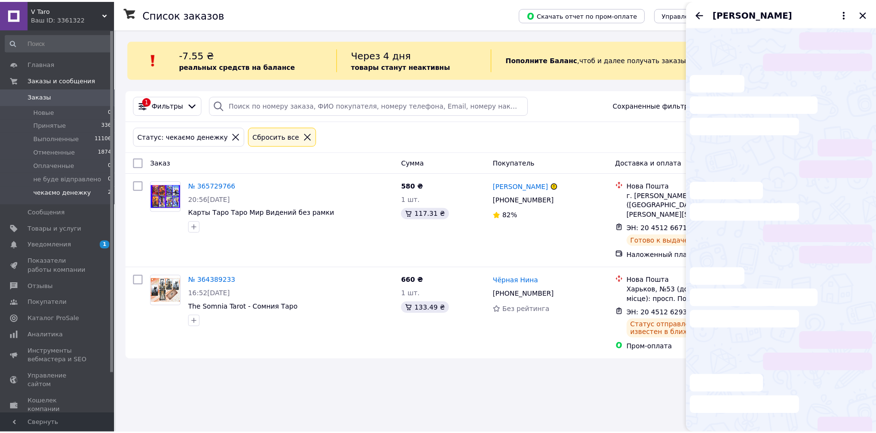
scroll to position [1478, 0]
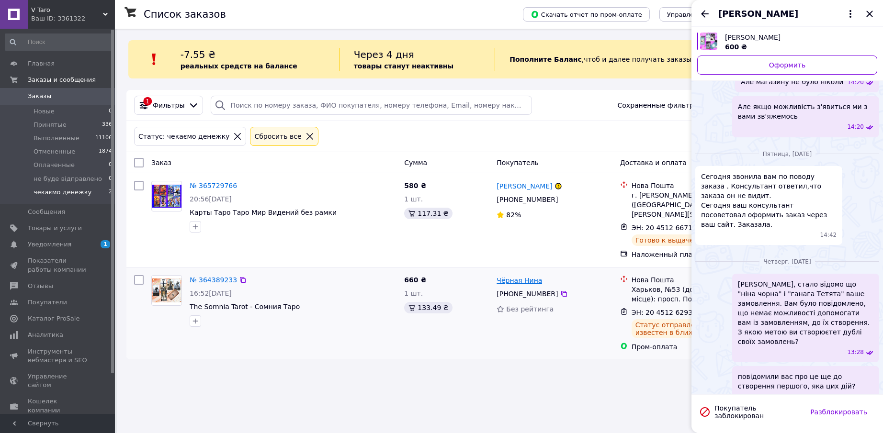
click at [520, 276] on link "Чёрная Нина" at bounding box center [520, 281] width 46 height 10
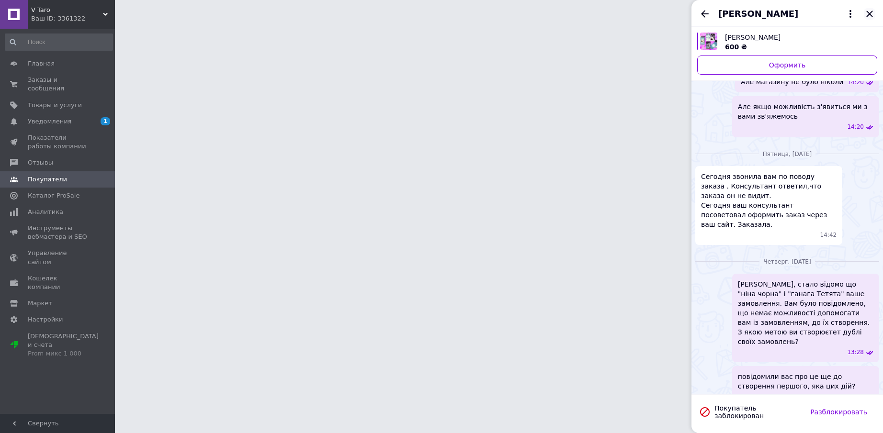
click at [870, 15] on icon "Закрыть" at bounding box center [869, 13] width 11 height 11
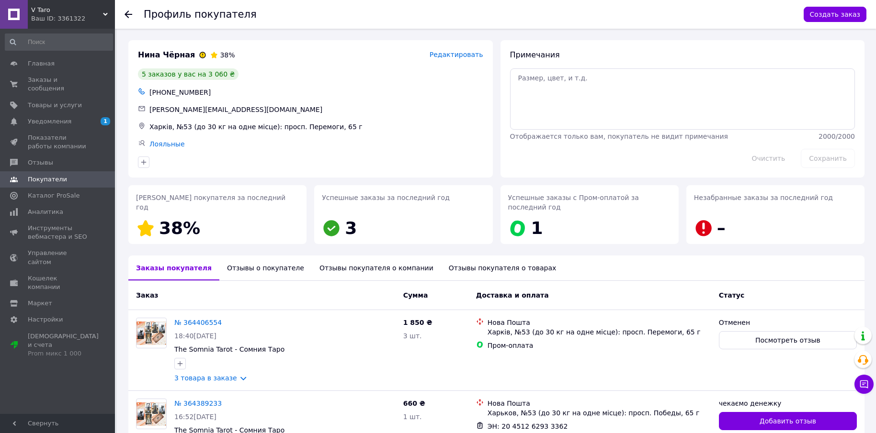
scroll to position [224, 0]
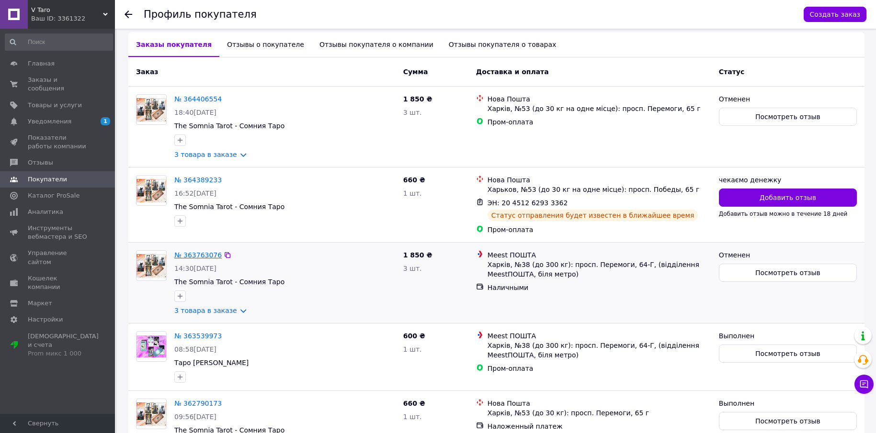
click at [199, 251] on link "№ 363763076" at bounding box center [197, 255] width 47 height 8
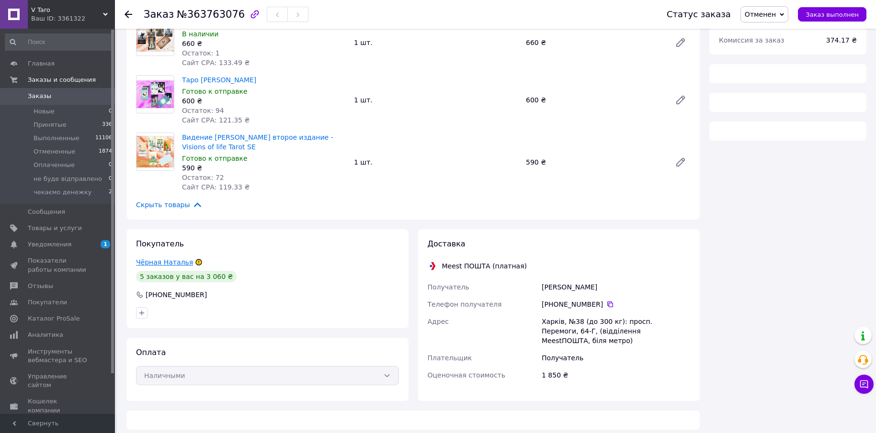
scroll to position [112, 0]
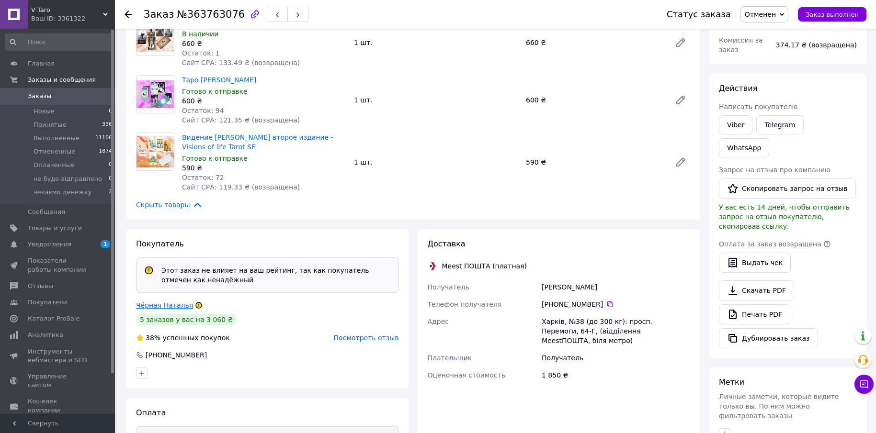
click at [168, 266] on div "Этот заказ не влияет на ваш рейтинг, так как покупатель отмечен как ненадёжный" at bounding box center [276, 275] width 237 height 19
click at [160, 307] on link "Чёрная Наталья" at bounding box center [164, 306] width 57 height 8
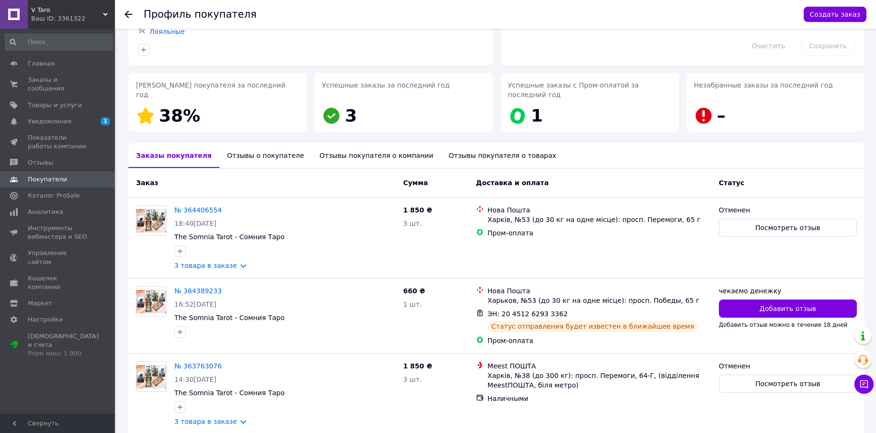
scroll to position [82, 0]
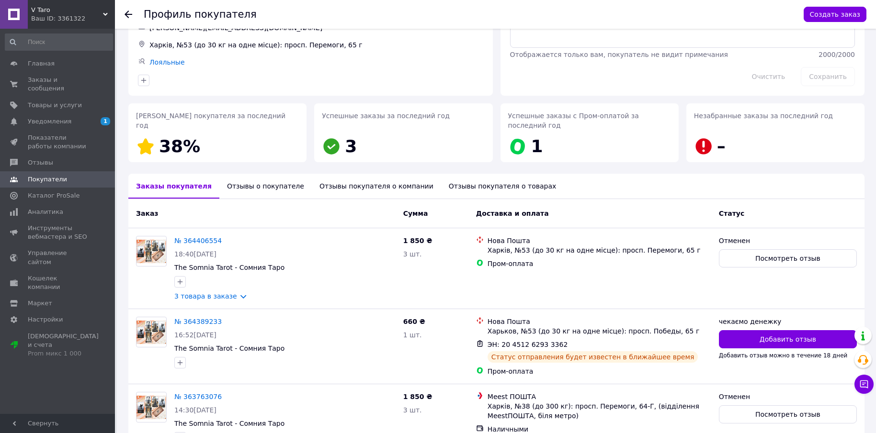
click at [263, 181] on div "Отзывы о покупателе" at bounding box center [265, 186] width 92 height 25
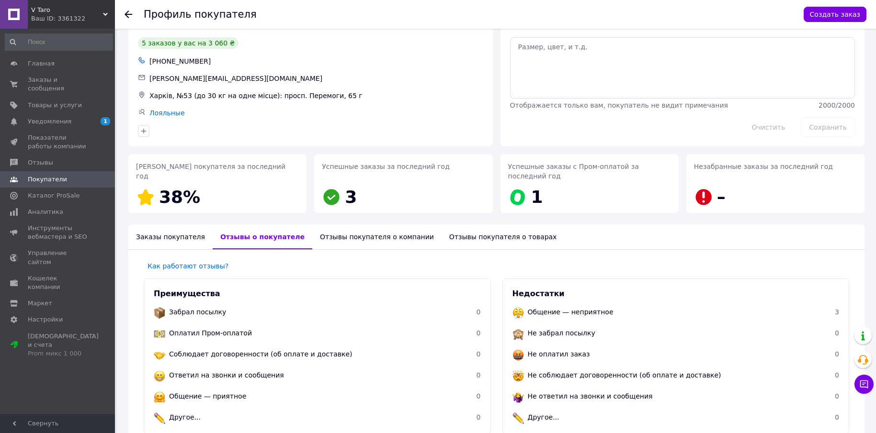
scroll to position [0, 0]
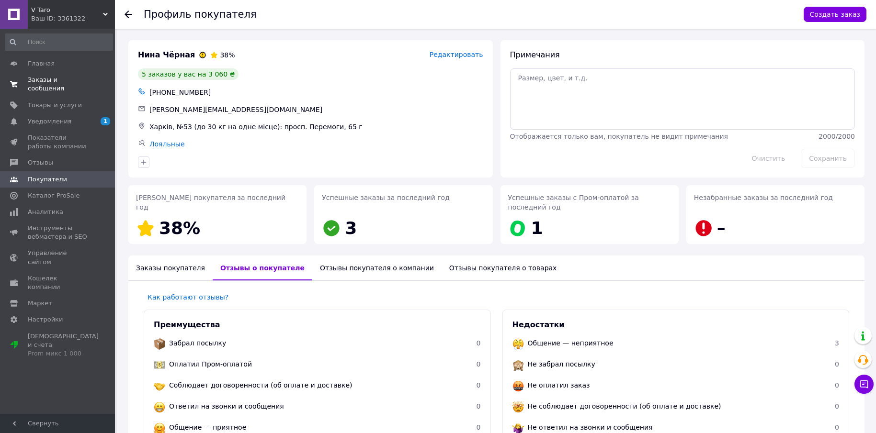
click at [38, 78] on span "Заказы и сообщения" at bounding box center [58, 84] width 61 height 17
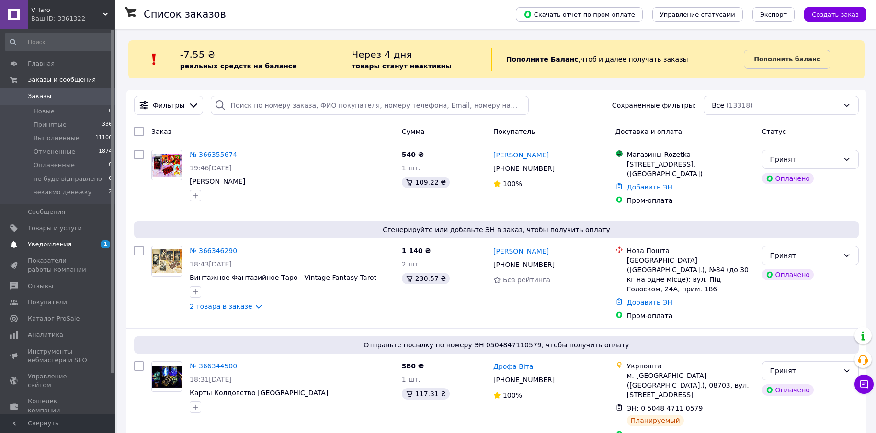
click at [58, 243] on span "Уведомления" at bounding box center [50, 244] width 44 height 9
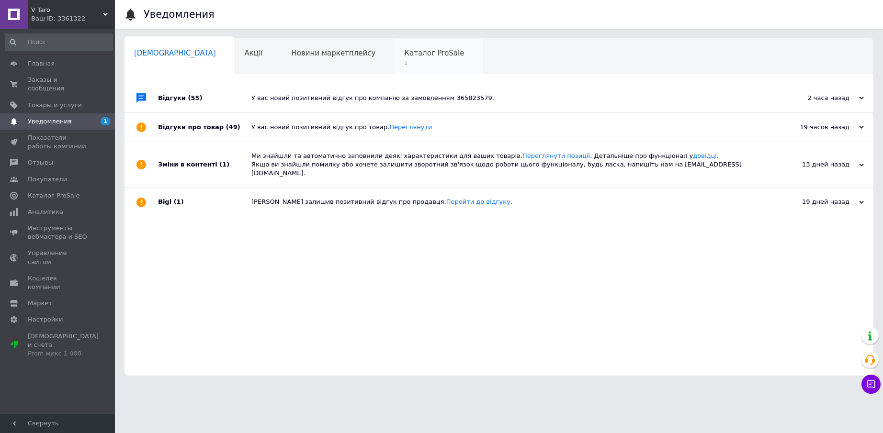
click at [404, 60] on span "1" at bounding box center [434, 62] width 60 height 7
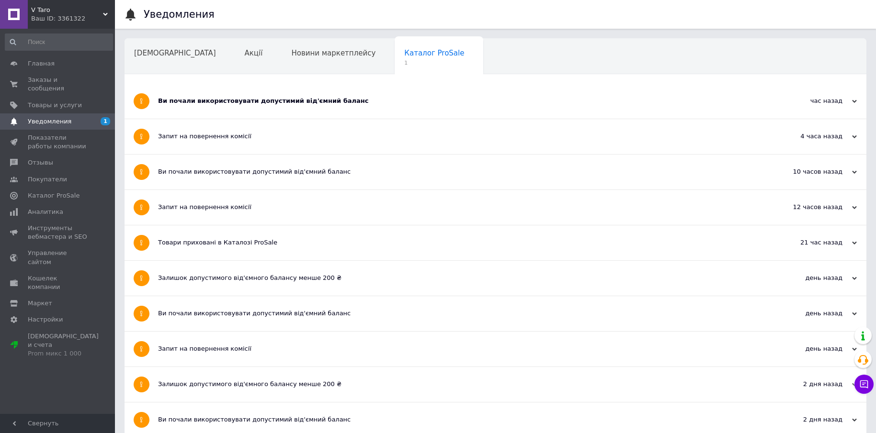
click at [248, 102] on div "Ви почали використовувати допустимий від'ємний баланс" at bounding box center [459, 101] width 603 height 9
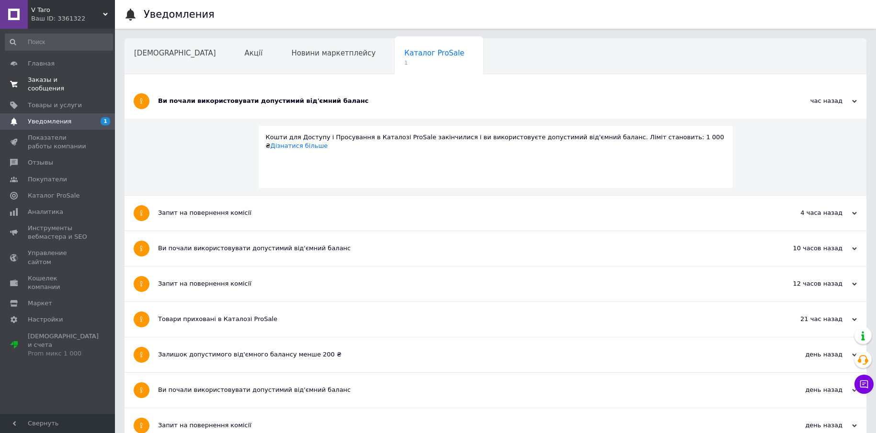
click at [43, 76] on span "Заказы и сообщения" at bounding box center [58, 84] width 61 height 17
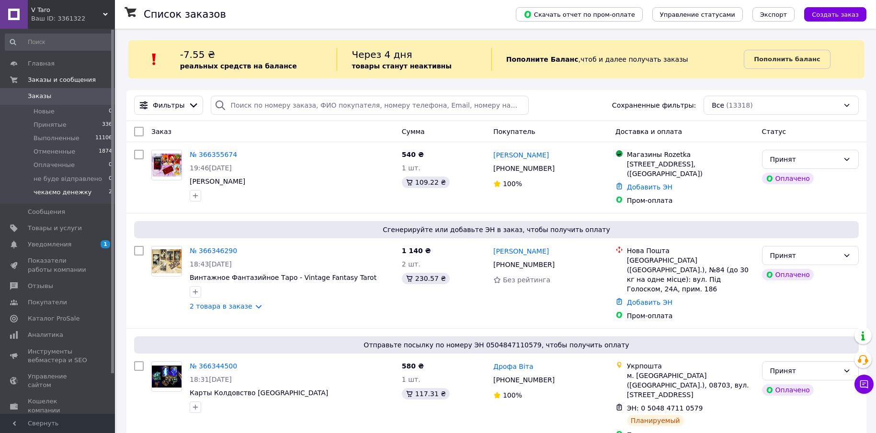
click at [53, 190] on span "чекаємо денежку" at bounding box center [63, 192] width 58 height 9
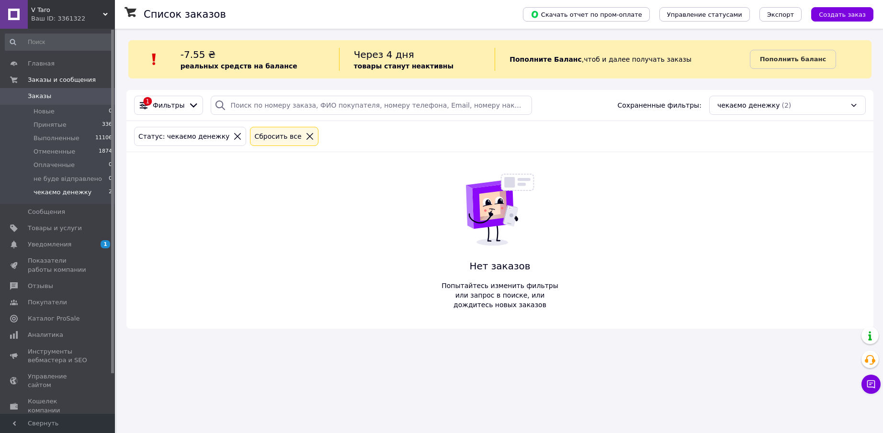
click at [307, 136] on icon at bounding box center [310, 136] width 7 height 7
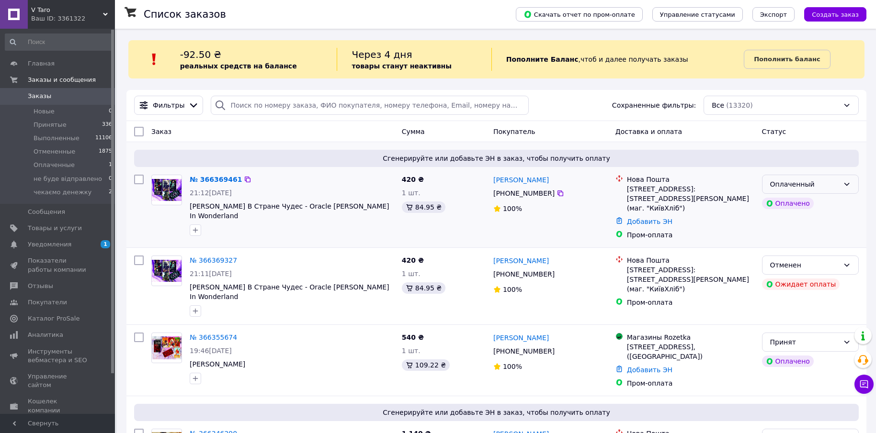
click at [842, 186] on div "Оплаченный" at bounding box center [810, 184] width 97 height 19
click at [785, 205] on li "Принят" at bounding box center [810, 205] width 96 height 17
click at [210, 259] on link "№ 366369327" at bounding box center [213, 261] width 47 height 8
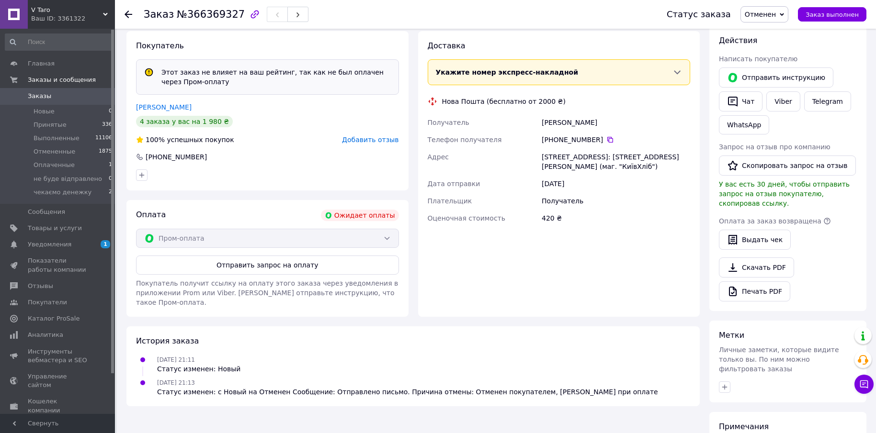
scroll to position [264, 0]
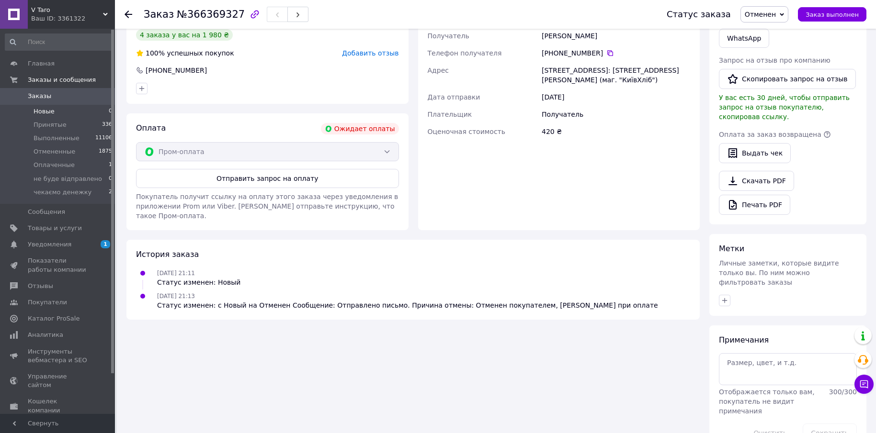
click at [45, 111] on span "Новые" at bounding box center [44, 111] width 21 height 9
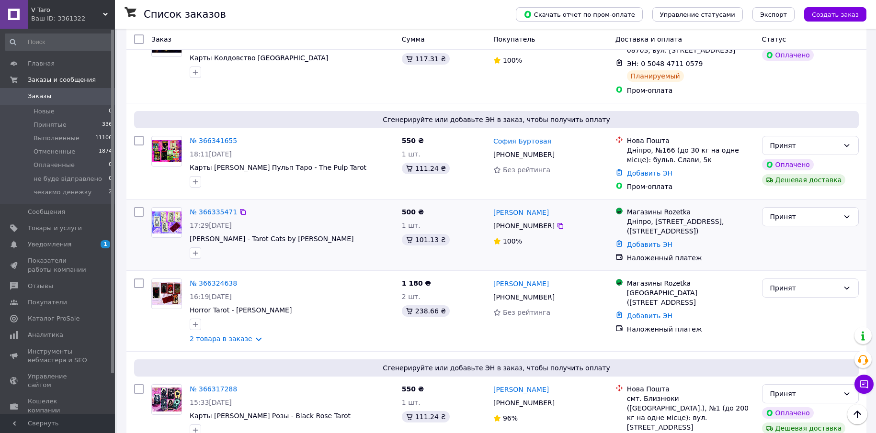
scroll to position [447, 0]
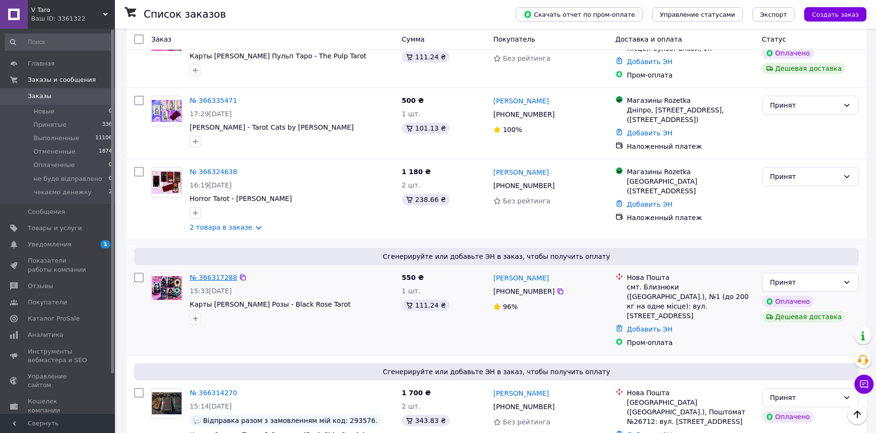
click at [215, 274] on link "№ 366317288" at bounding box center [213, 278] width 47 height 8
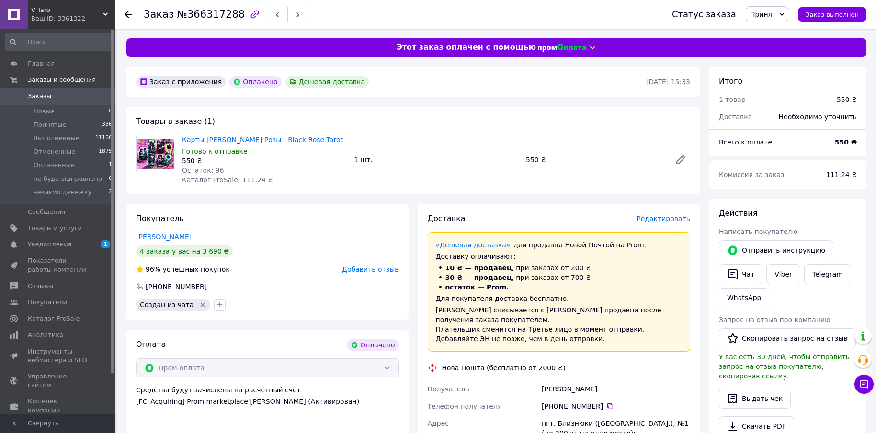
click at [170, 238] on link "[PERSON_NAME]" at bounding box center [164, 237] width 56 height 8
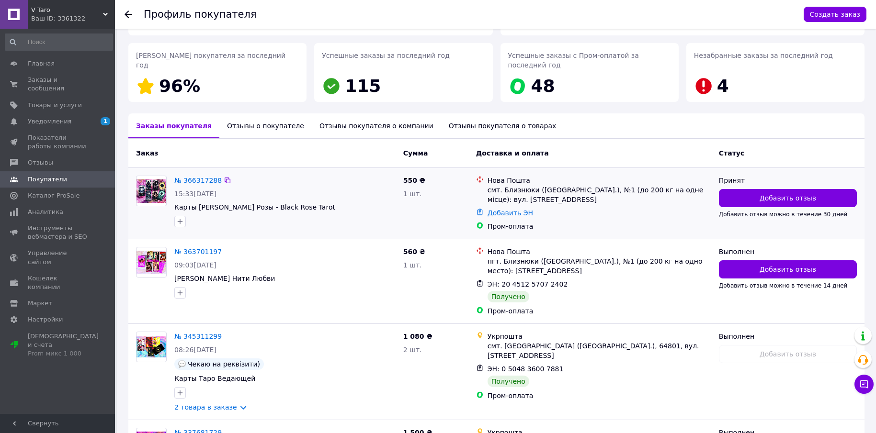
scroll to position [34, 0]
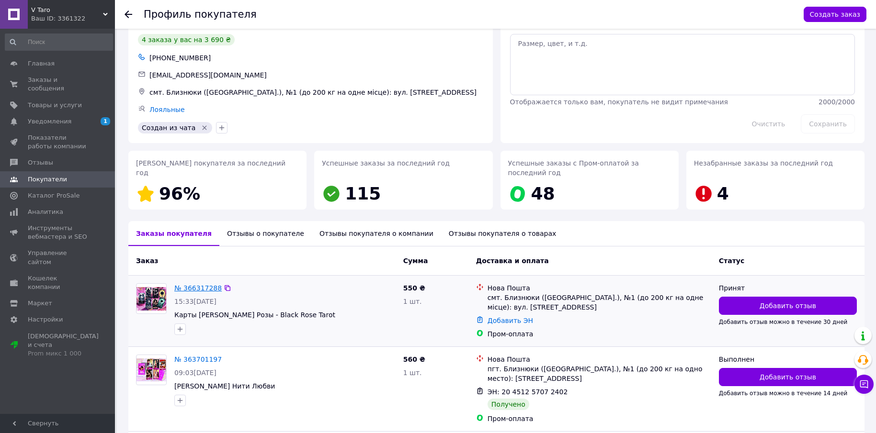
click at [190, 284] on link "№ 366317288" at bounding box center [197, 288] width 47 height 8
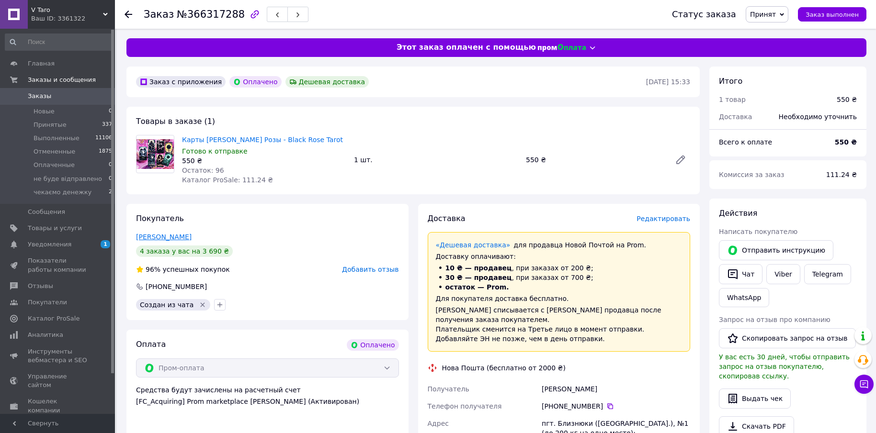
click at [181, 235] on link "[PERSON_NAME]" at bounding box center [164, 237] width 56 height 8
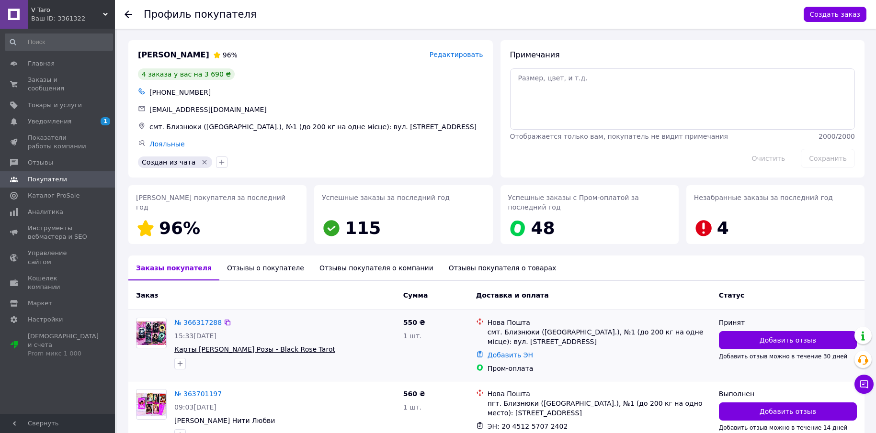
click at [194, 346] on span "Карты [PERSON_NAME] Розы - Black Rose Tarot" at bounding box center [254, 350] width 161 height 8
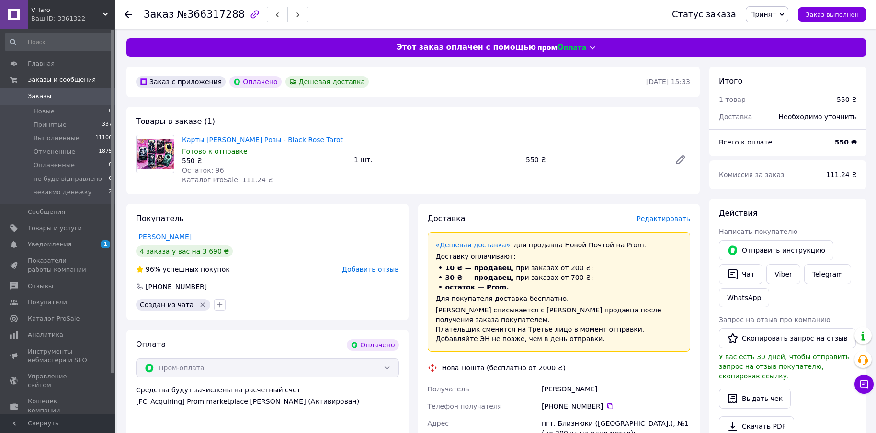
click at [273, 137] on link "Карты [PERSON_NAME] Розы - Black Rose Tarot" at bounding box center [262, 140] width 161 height 8
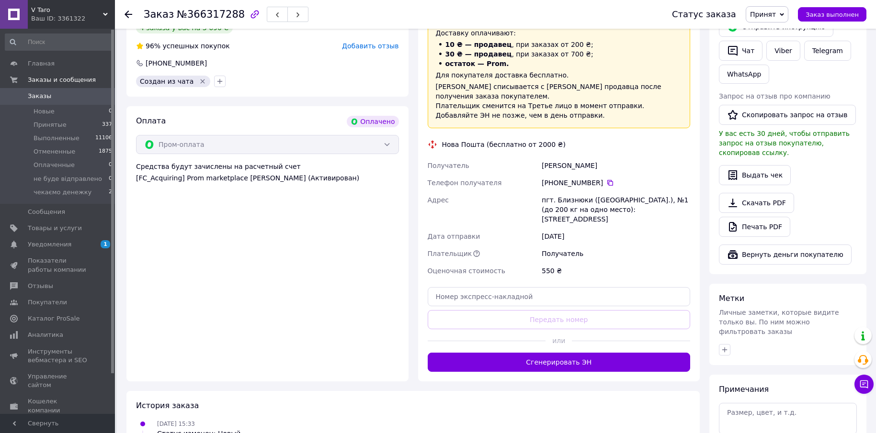
scroll to position [112, 0]
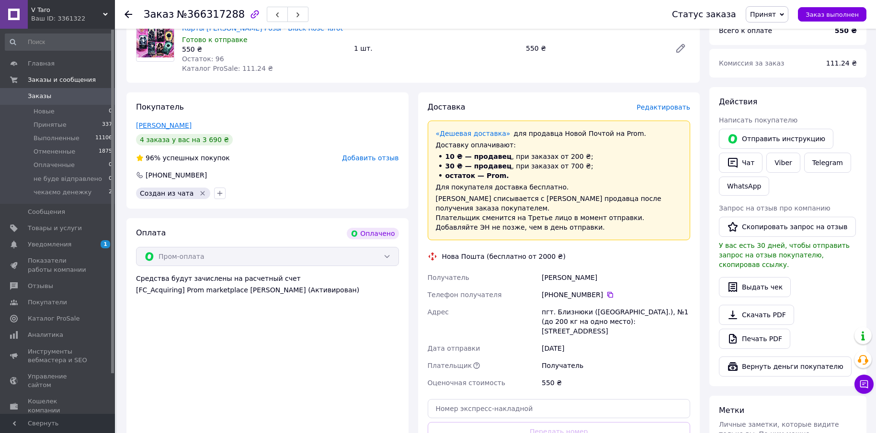
click at [163, 123] on link "[PERSON_NAME]" at bounding box center [164, 126] width 56 height 8
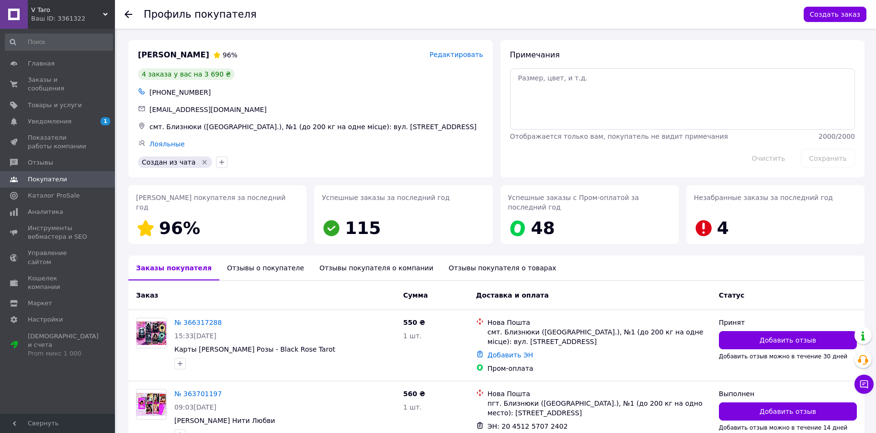
click at [253, 256] on div "Отзывы о покупателе" at bounding box center [265, 268] width 92 height 25
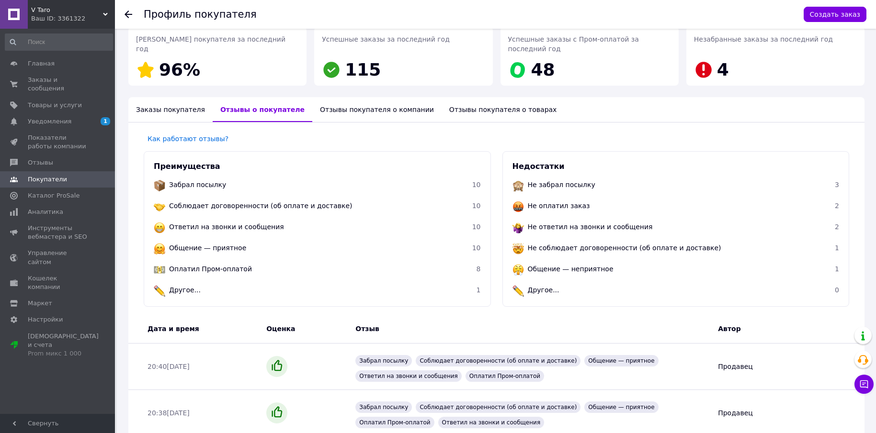
scroll to position [200, 0]
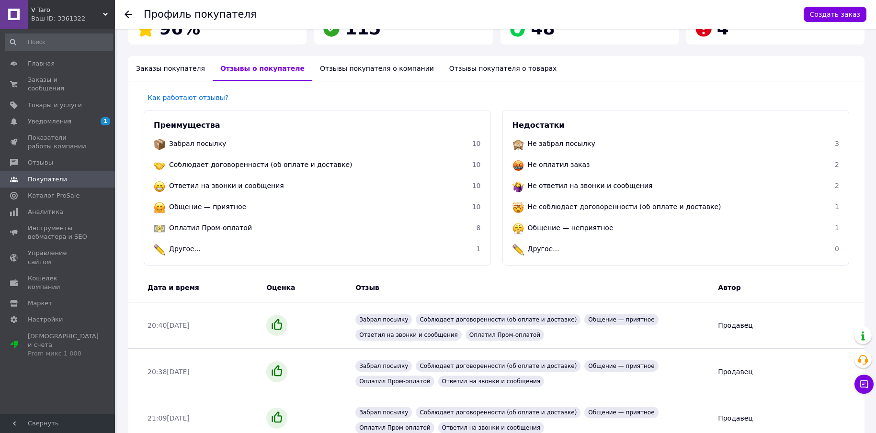
click at [442, 61] on div "Отзывы покупателя о товарах" at bounding box center [503, 68] width 123 height 25
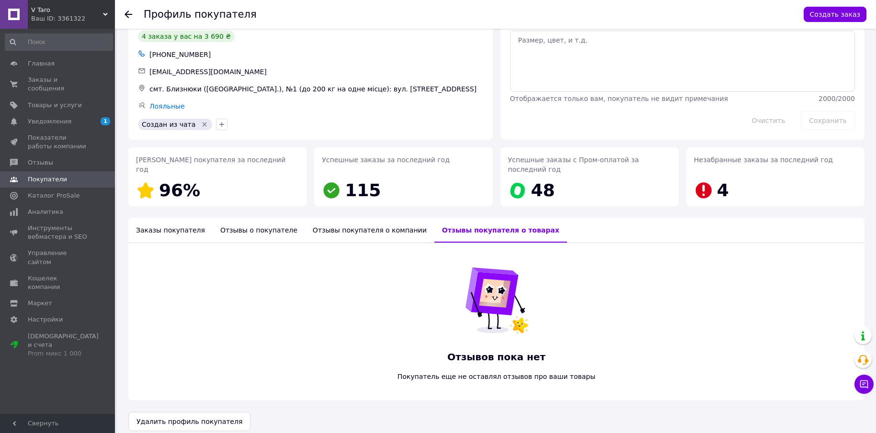
click at [326, 220] on div "Отзывы покупателя о компании" at bounding box center [369, 230] width 129 height 25
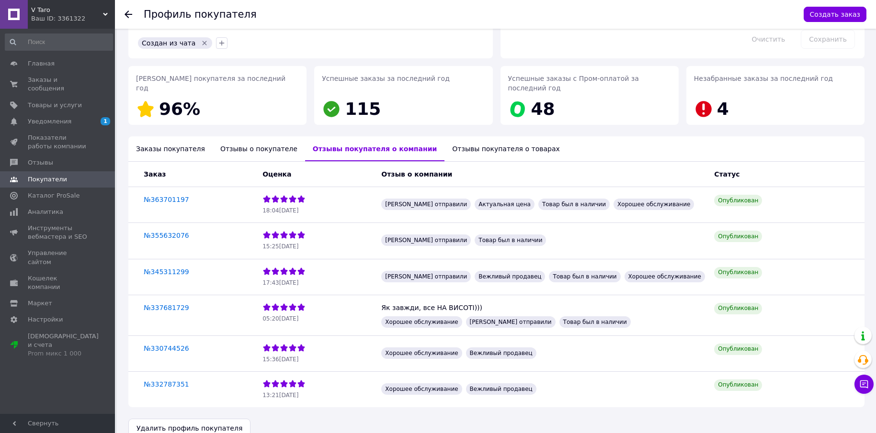
scroll to position [125, 0]
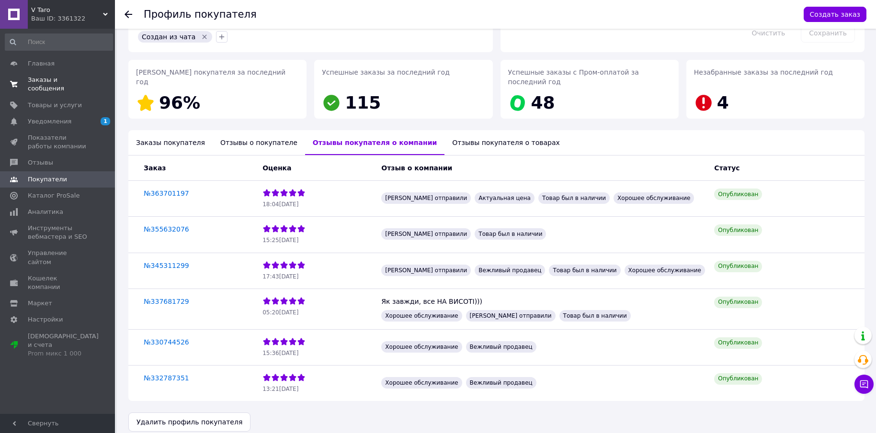
click at [46, 79] on span "Заказы и сообщения" at bounding box center [58, 84] width 61 height 17
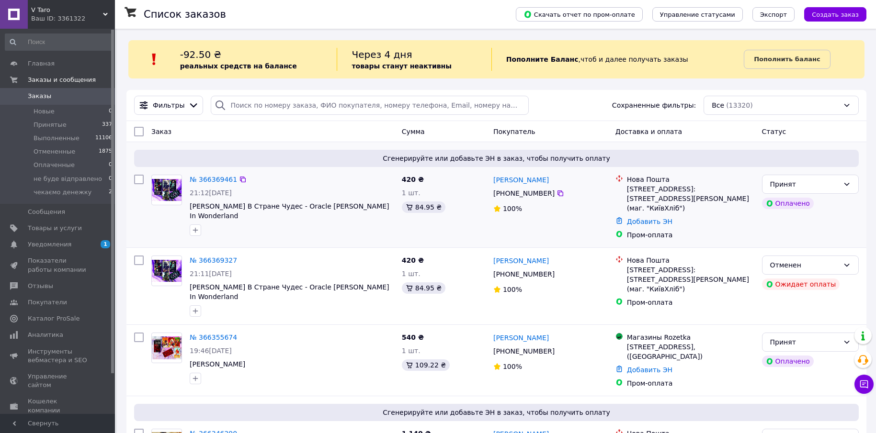
scroll to position [335, 0]
